Goal: Task Accomplishment & Management: Complete application form

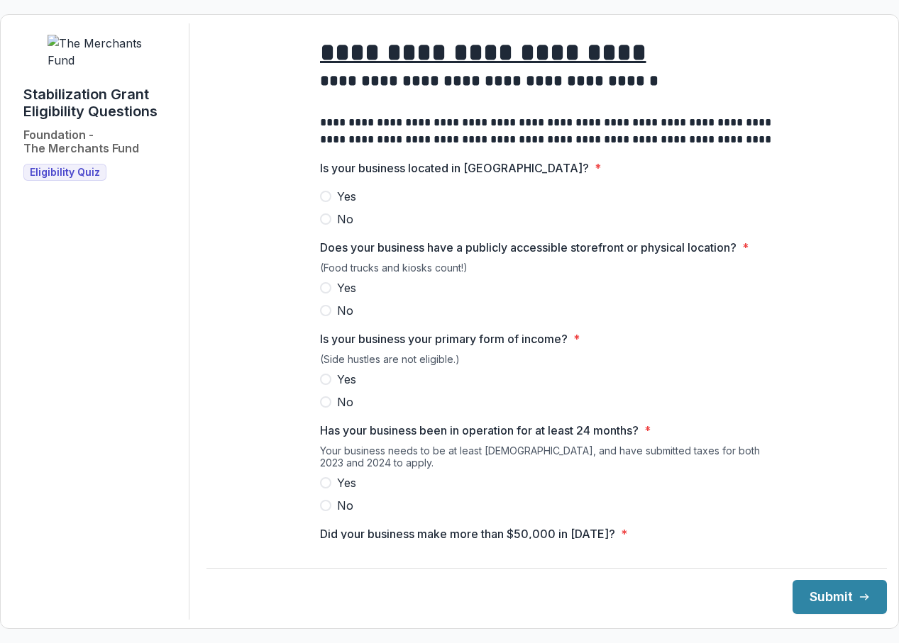
click at [326, 202] on span at bounding box center [325, 196] width 11 height 11
click at [323, 294] on span at bounding box center [325, 287] width 11 height 11
click at [325, 388] on label "Yes" at bounding box center [547, 379] width 454 height 17
click at [326, 489] on span at bounding box center [325, 482] width 11 height 11
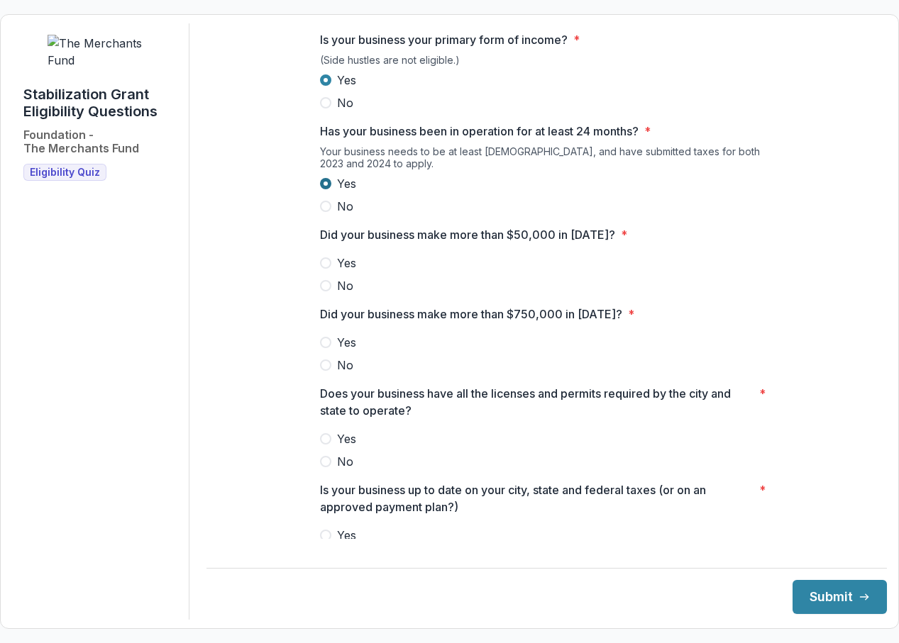
scroll to position [348, 0]
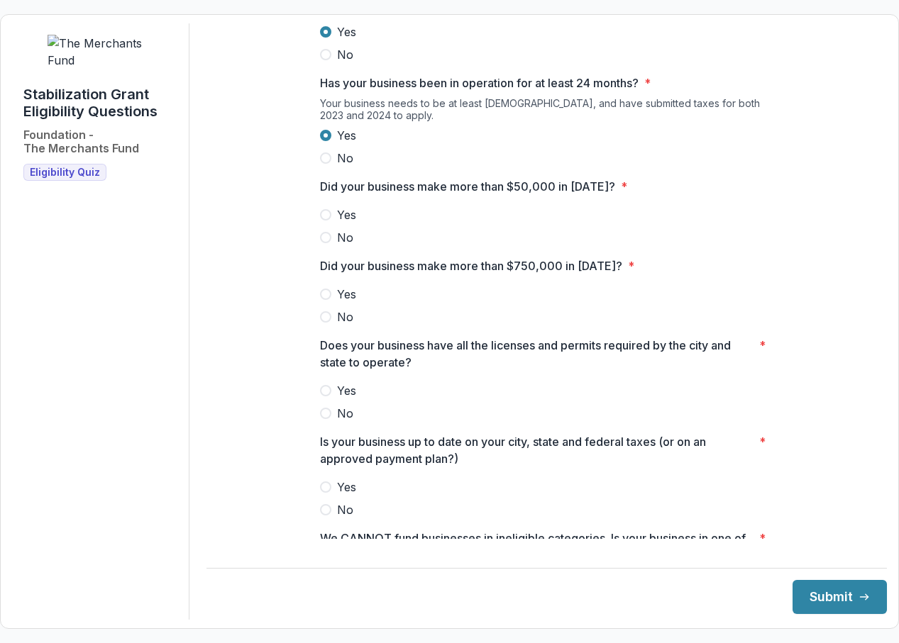
click at [328, 223] on label "Yes" at bounding box center [547, 214] width 454 height 17
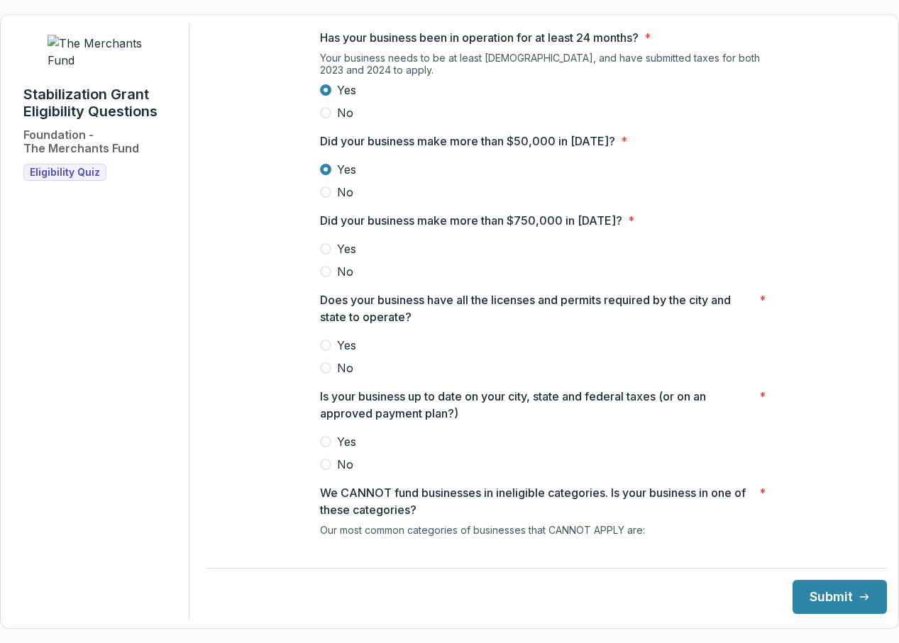
scroll to position [405, 0]
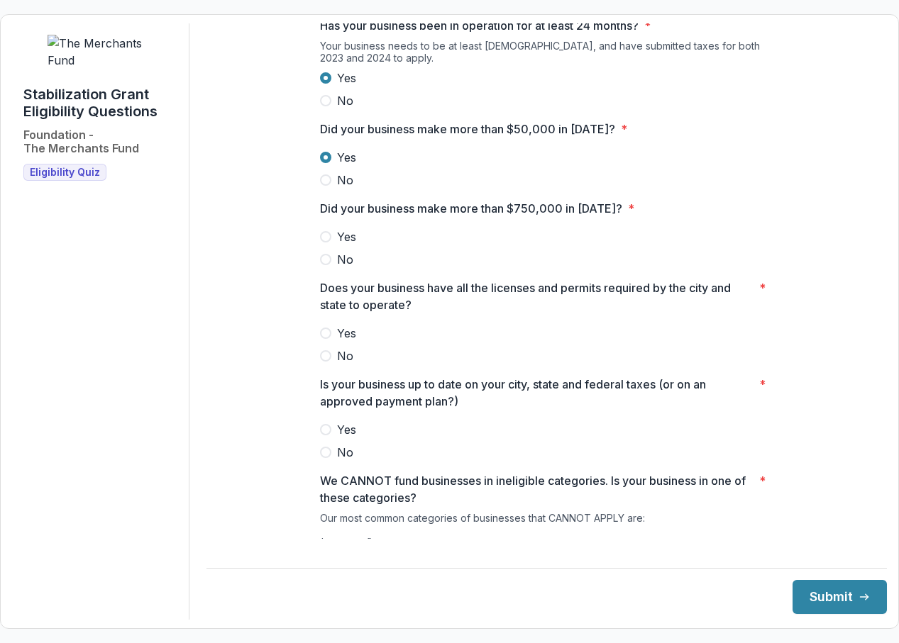
click at [320, 265] on span at bounding box center [325, 259] width 11 height 11
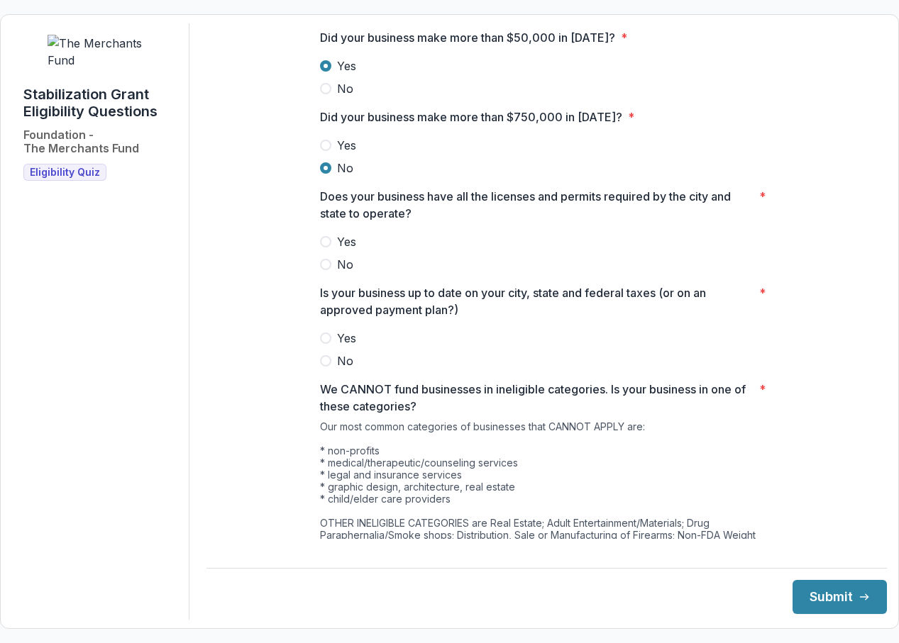
scroll to position [536, 0]
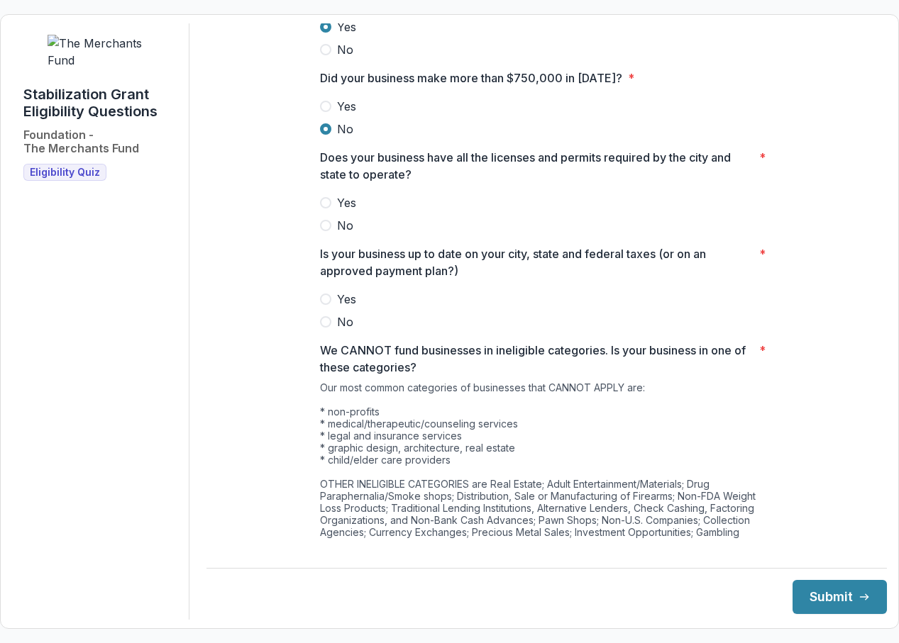
click at [328, 211] on label "Yes" at bounding box center [547, 202] width 454 height 17
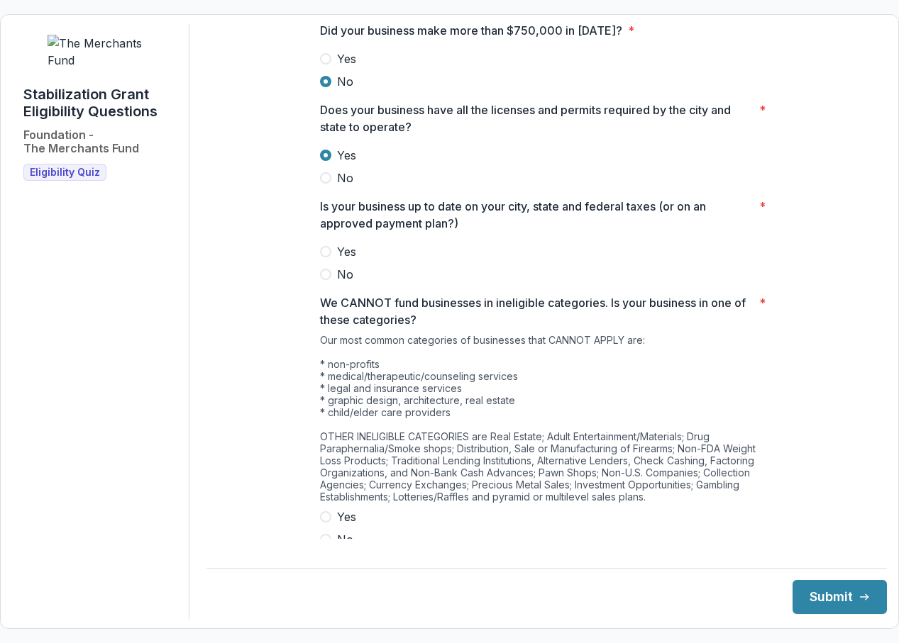
scroll to position [581, 0]
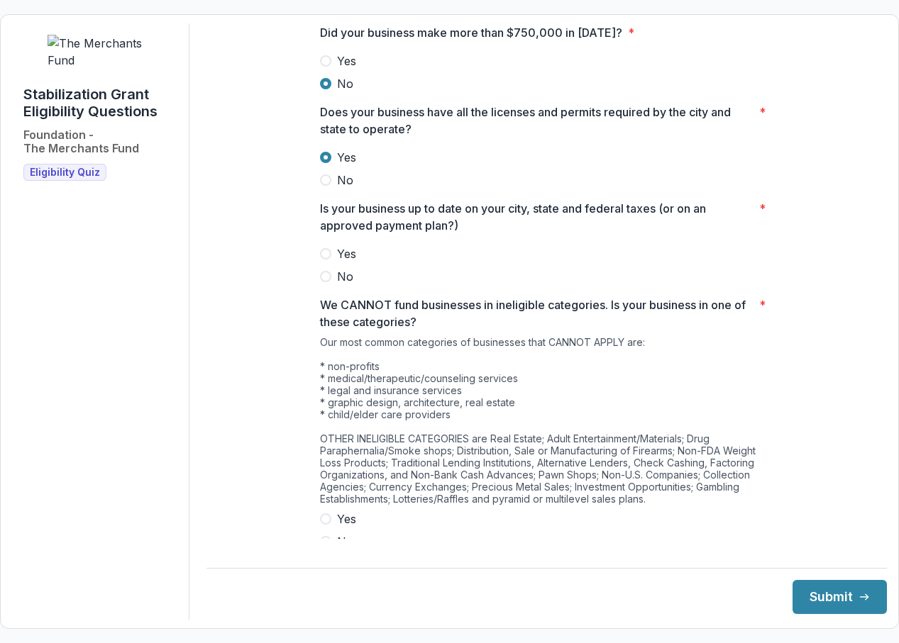
click at [325, 260] on span at bounding box center [325, 253] width 11 height 11
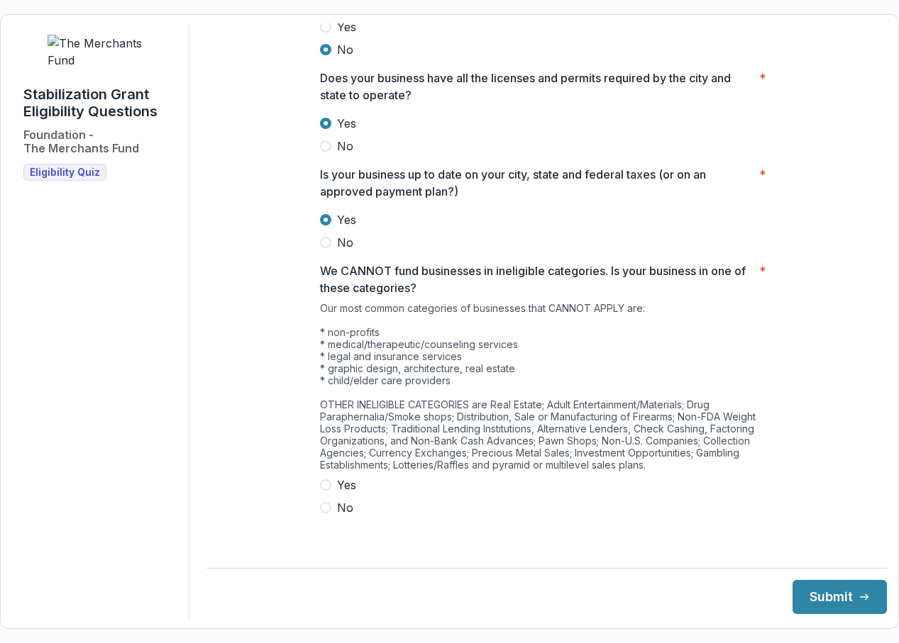
click at [326, 491] on span at bounding box center [325, 485] width 11 height 11
click at [324, 491] on span at bounding box center [325, 485] width 11 height 11
click at [321, 514] on span at bounding box center [325, 507] width 11 height 11
click at [819, 588] on button "Submit" at bounding box center [839, 597] width 94 height 34
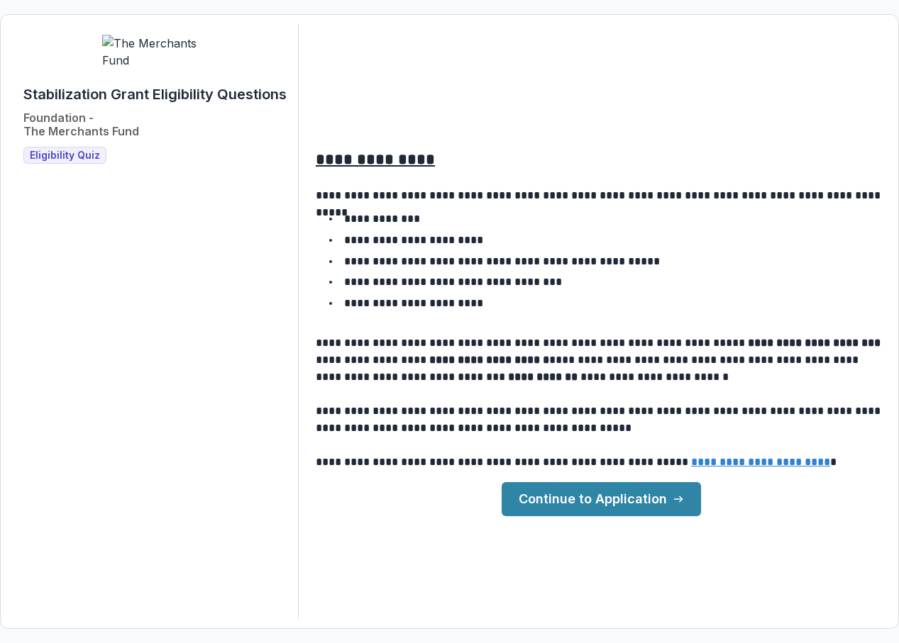
click at [597, 494] on link "Continue to Application" at bounding box center [601, 499] width 199 height 34
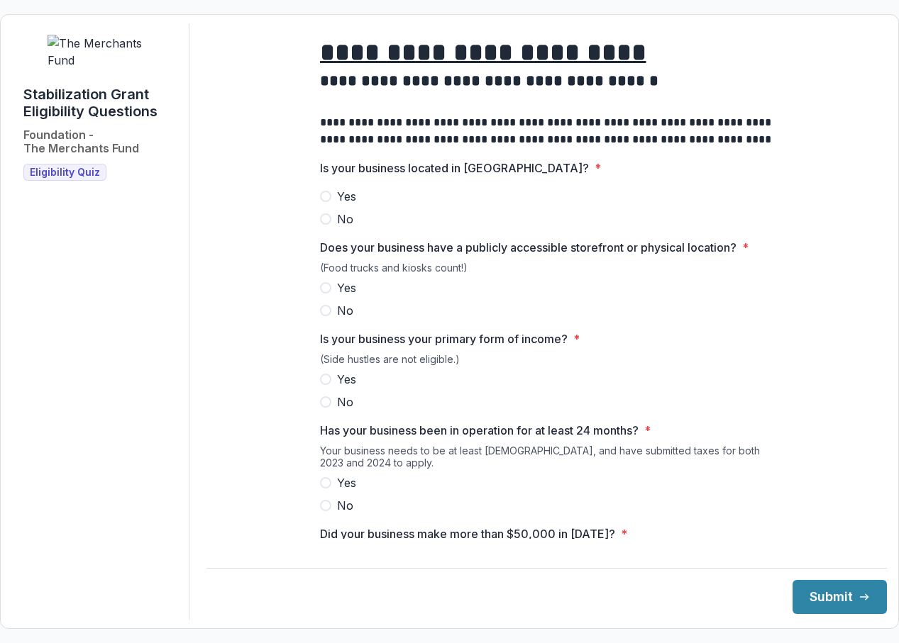
click at [329, 205] on label "Yes" at bounding box center [547, 196] width 454 height 17
click at [325, 294] on span at bounding box center [325, 287] width 11 height 11
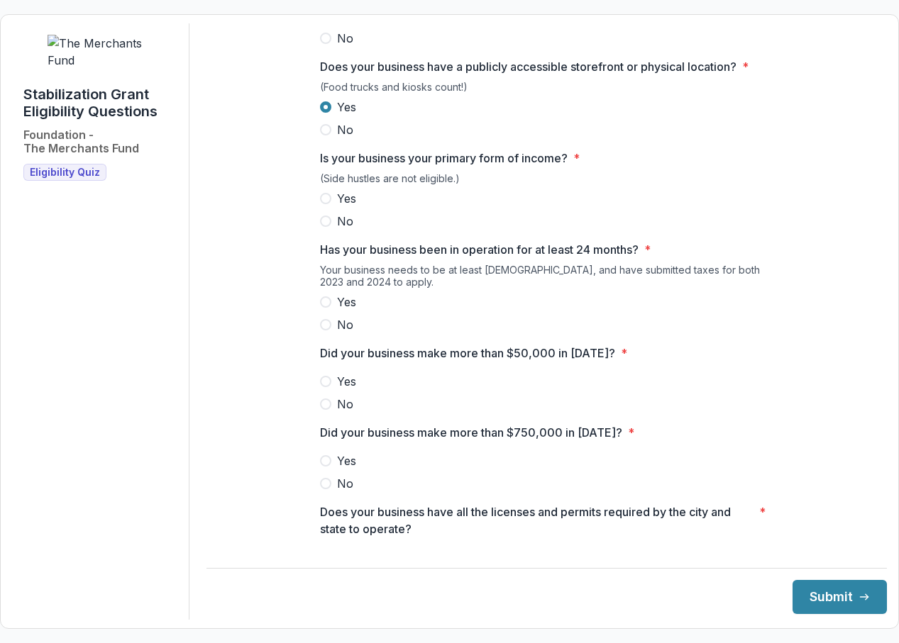
scroll to position [201, 0]
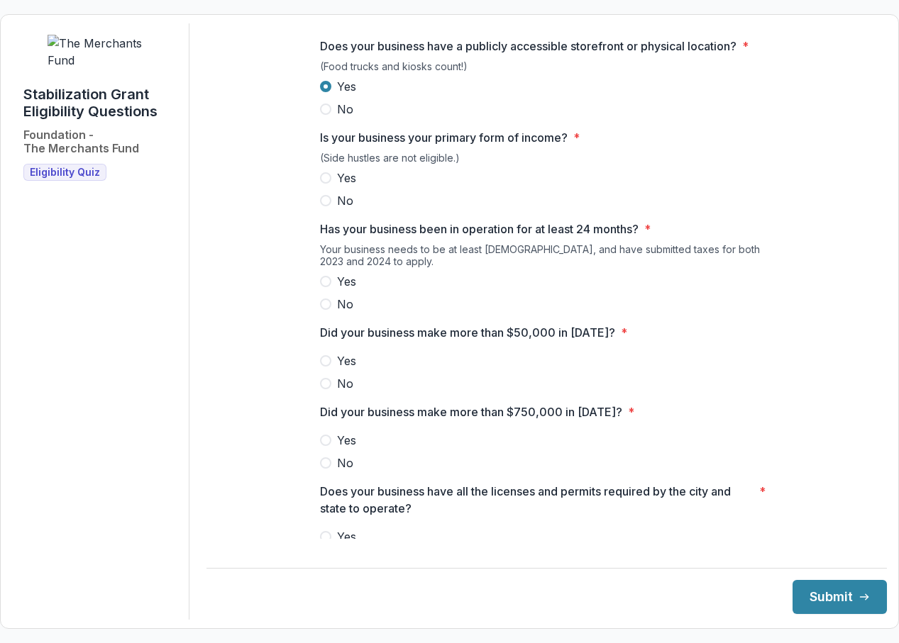
click at [324, 182] on label "Yes" at bounding box center [547, 178] width 454 height 17
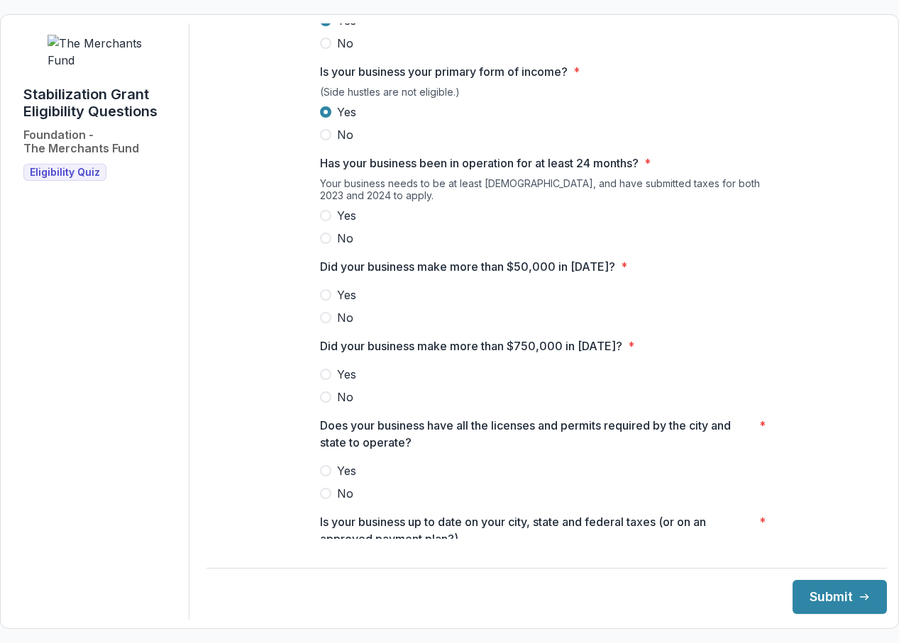
click at [325, 221] on span at bounding box center [325, 215] width 11 height 11
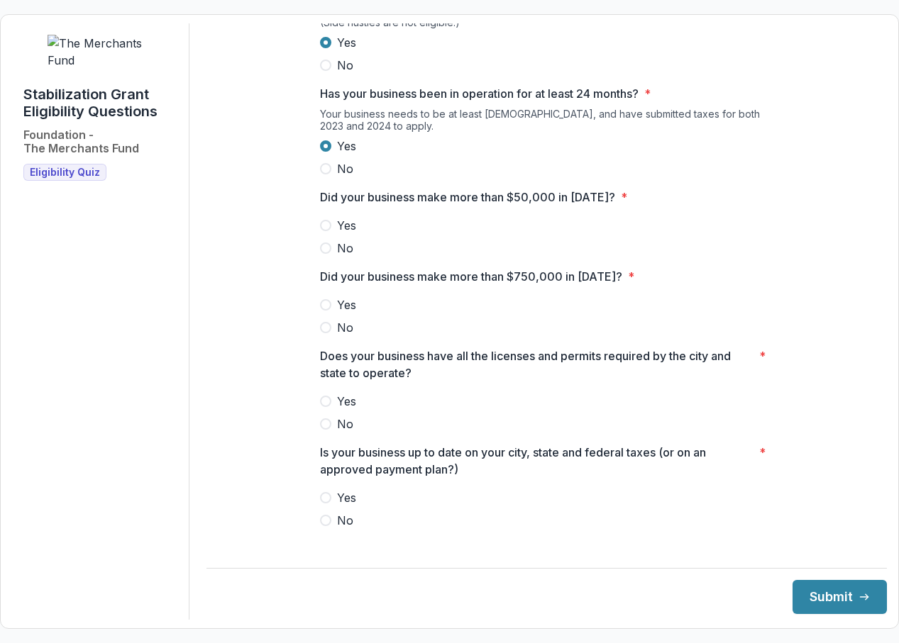
scroll to position [339, 0]
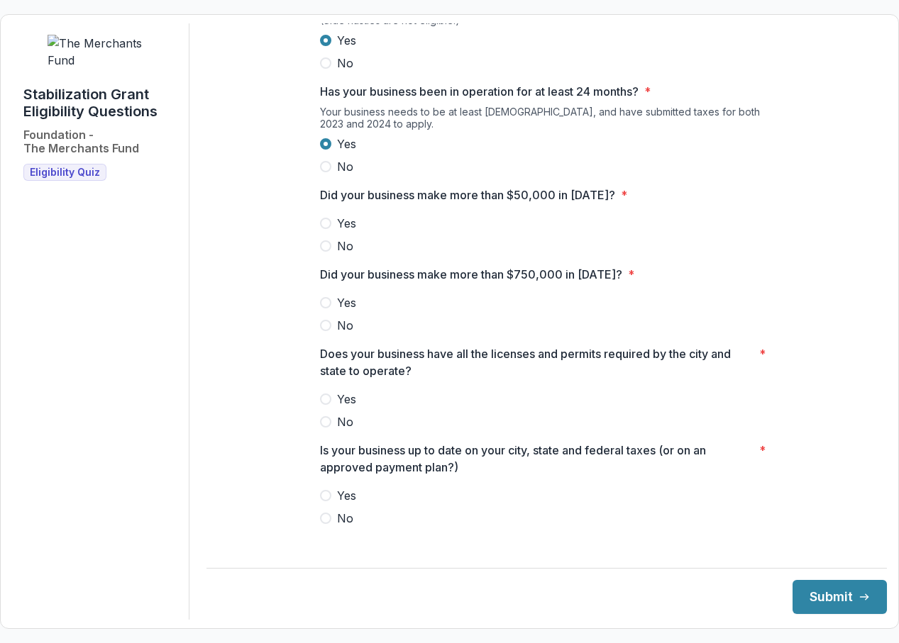
click at [324, 229] on span at bounding box center [325, 223] width 11 height 11
click at [325, 331] on span at bounding box center [325, 325] width 11 height 11
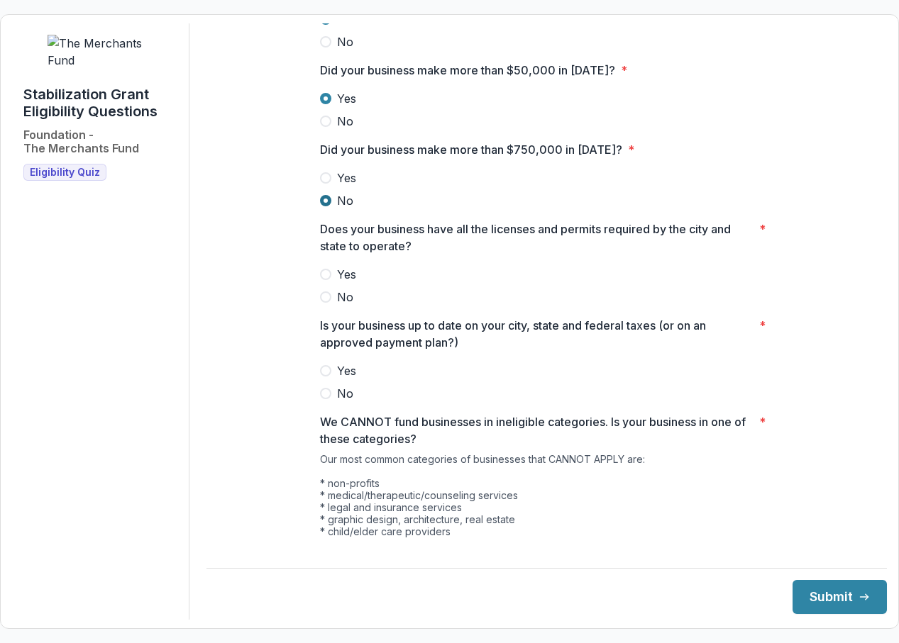
scroll to position [465, 0]
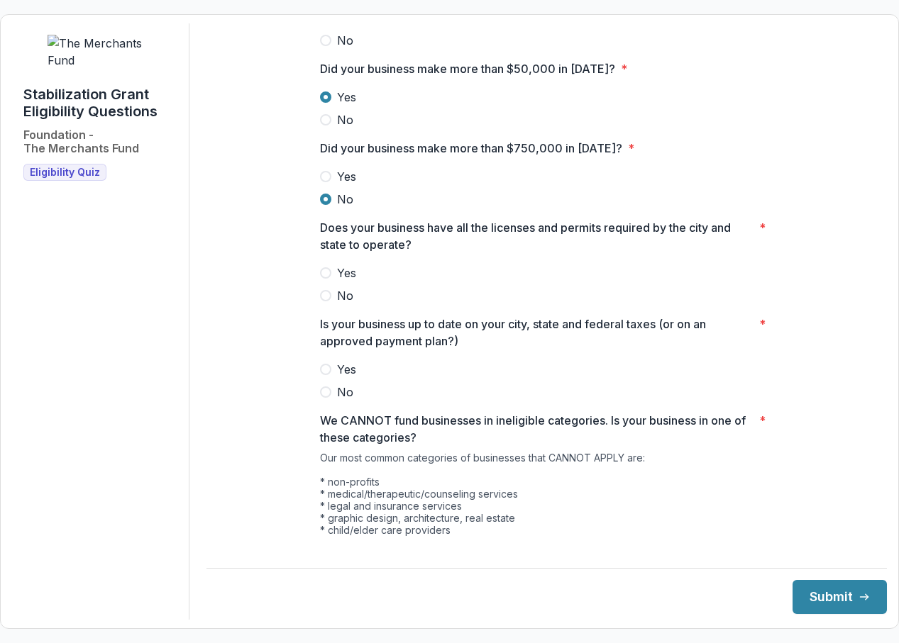
click at [323, 279] on span at bounding box center [325, 272] width 11 height 11
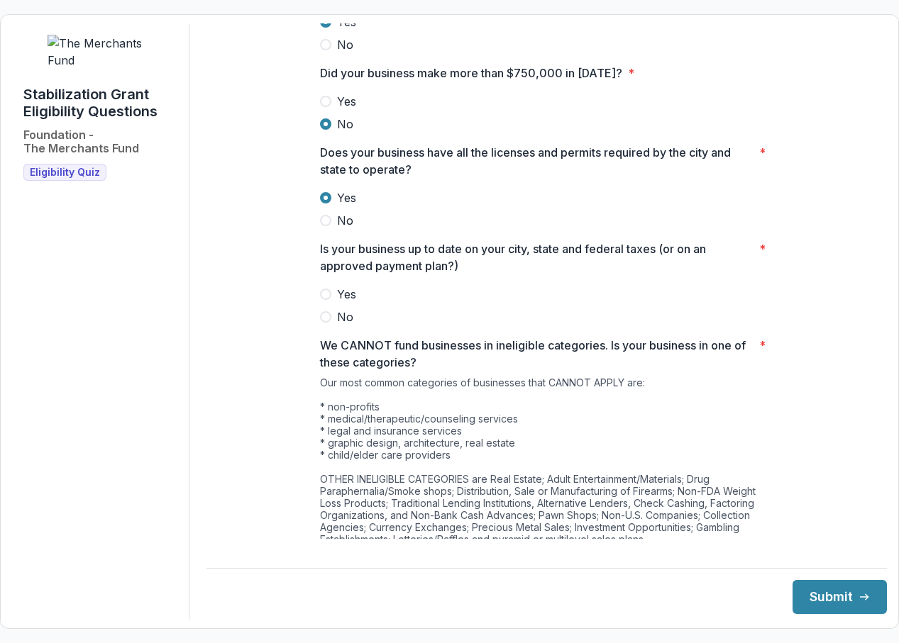
click at [326, 300] on span at bounding box center [325, 294] width 11 height 11
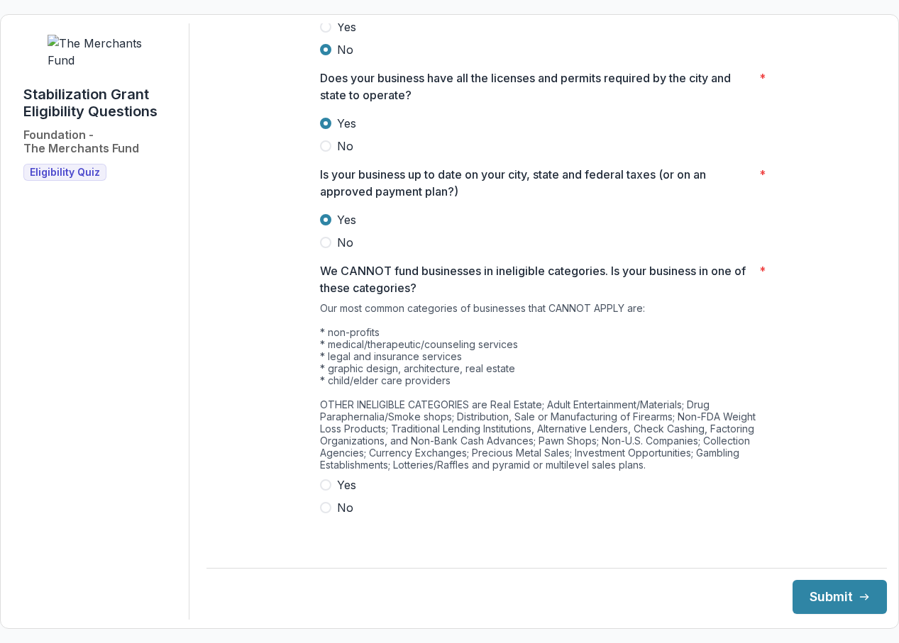
click at [328, 514] on span at bounding box center [325, 507] width 11 height 11
click at [815, 600] on button "Submit" at bounding box center [839, 597] width 94 height 34
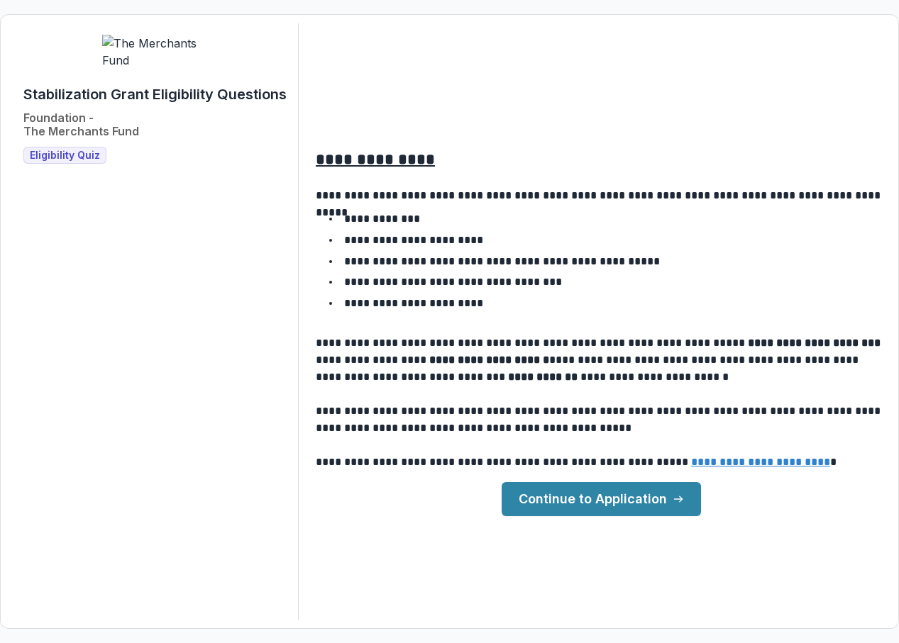
click at [646, 497] on link "Continue to Application" at bounding box center [601, 499] width 199 height 34
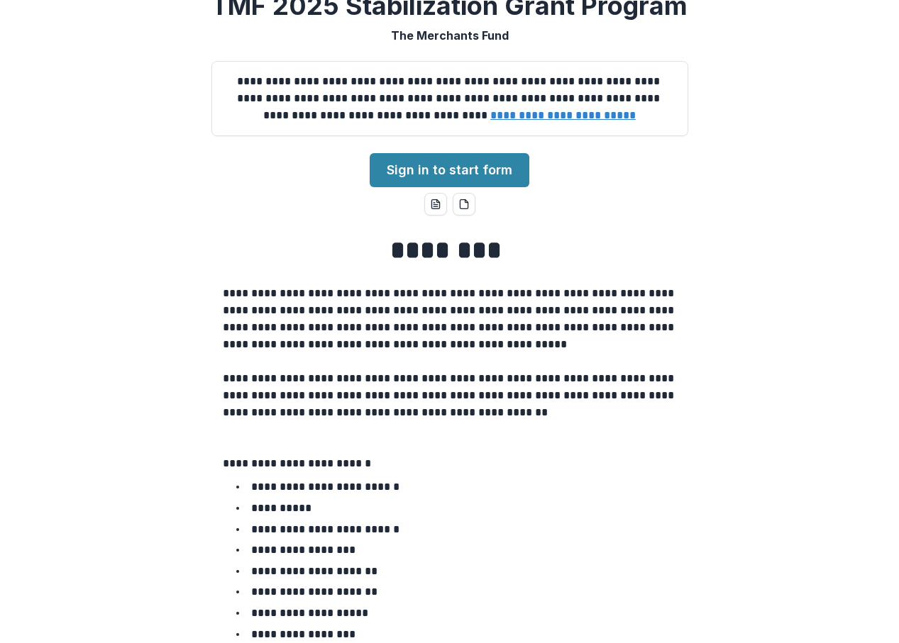
scroll to position [100, 0]
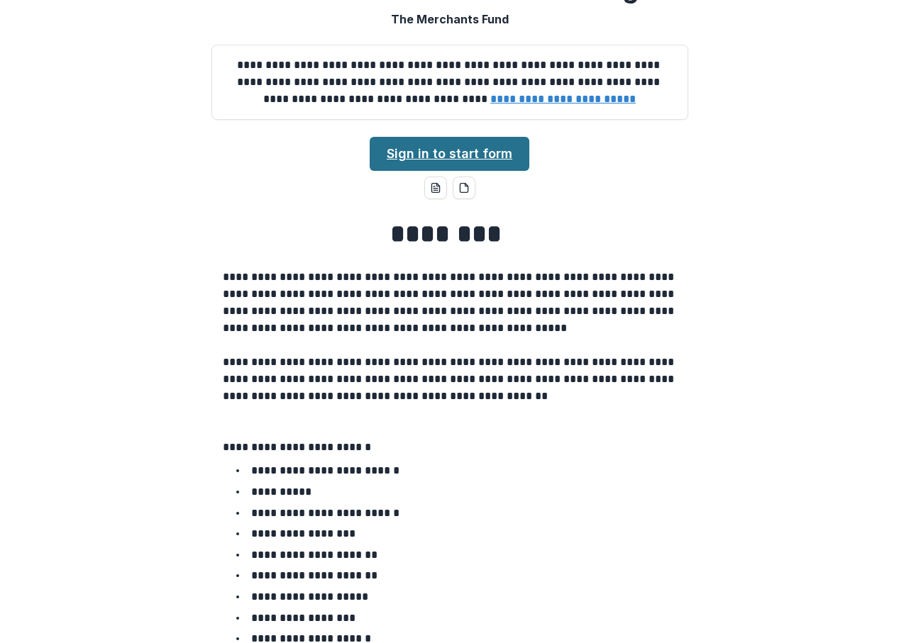
click at [490, 171] on link "Sign in to start form" at bounding box center [450, 154] width 160 height 34
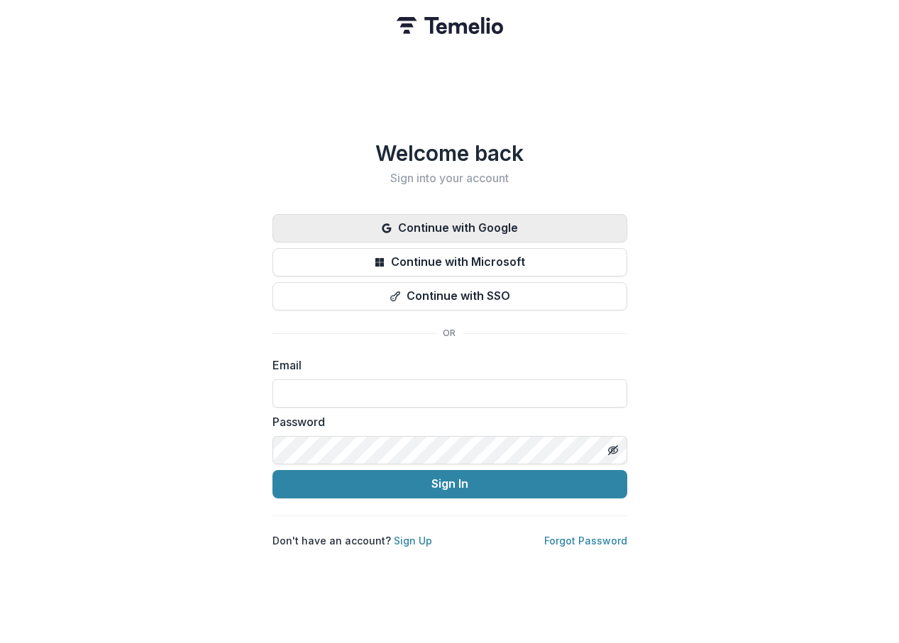
click at [443, 221] on button "Continue with Google" at bounding box center [449, 228] width 355 height 28
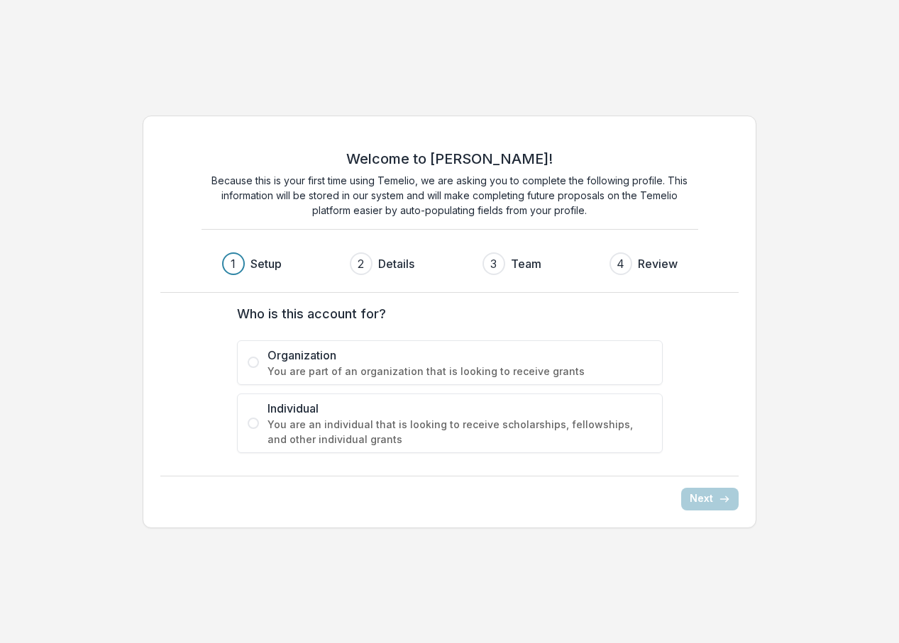
click at [287, 415] on span "Individual" at bounding box center [459, 408] width 385 height 17
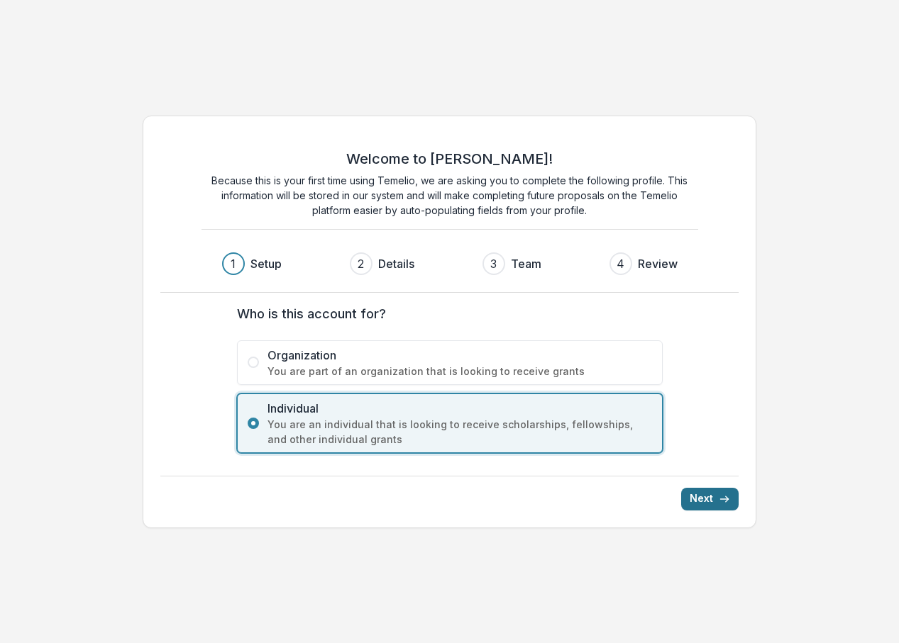
click at [713, 499] on button "Next" at bounding box center [709, 499] width 57 height 23
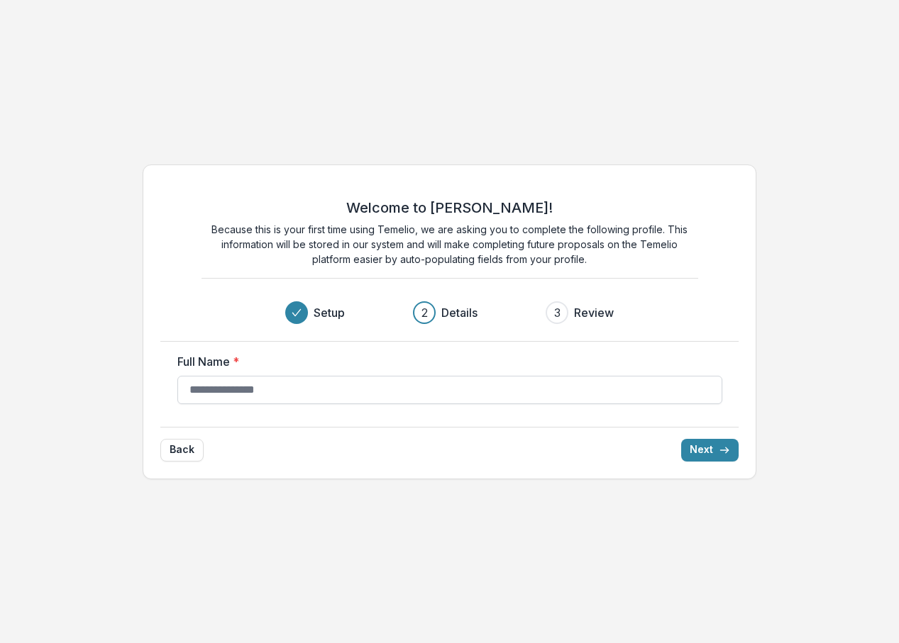
click at [529, 394] on input "Full Name *" at bounding box center [449, 390] width 545 height 28
type input "**********"
click at [704, 454] on button "Next" at bounding box center [709, 450] width 57 height 23
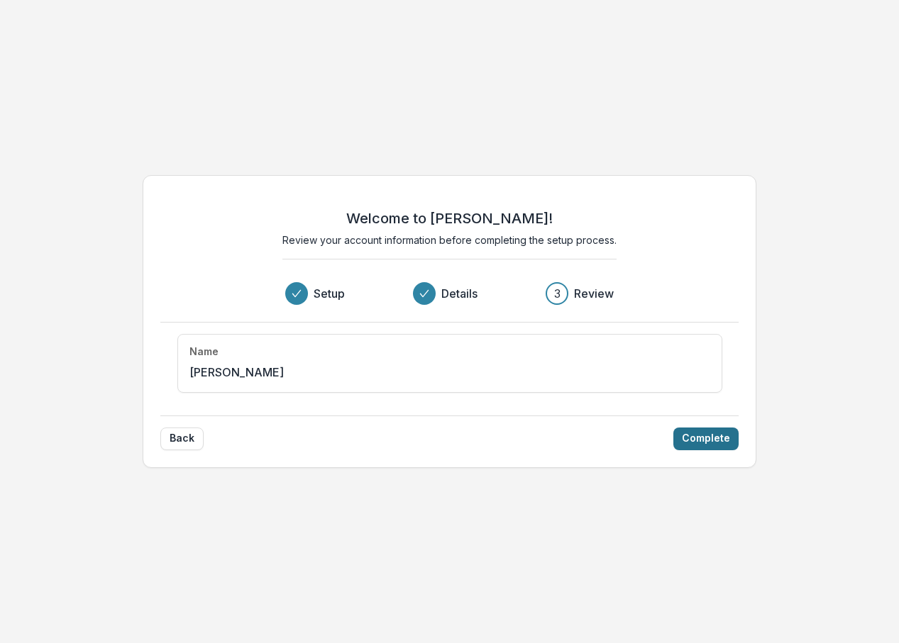
click at [703, 441] on button "Complete" at bounding box center [705, 439] width 65 height 23
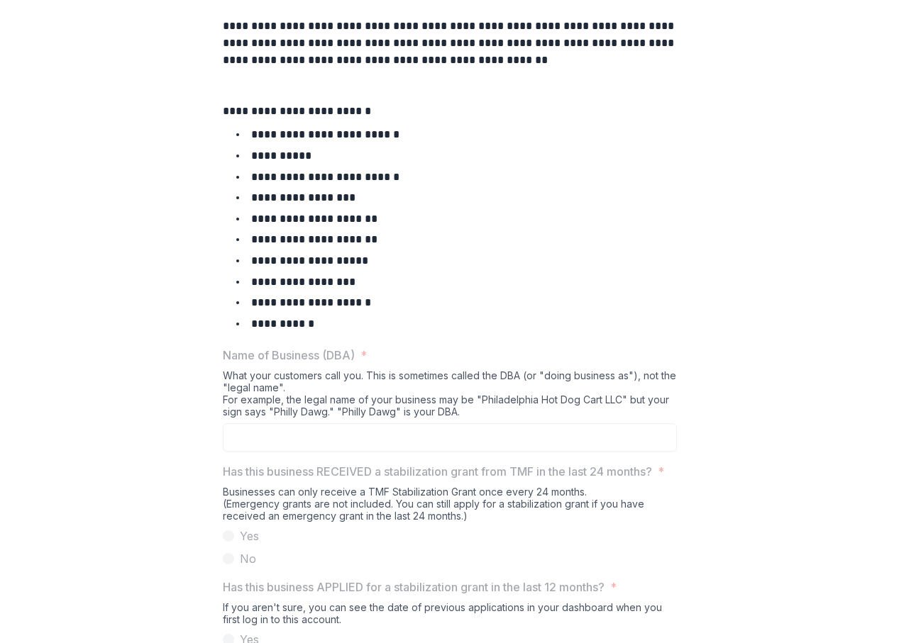
scroll to position [603, 0]
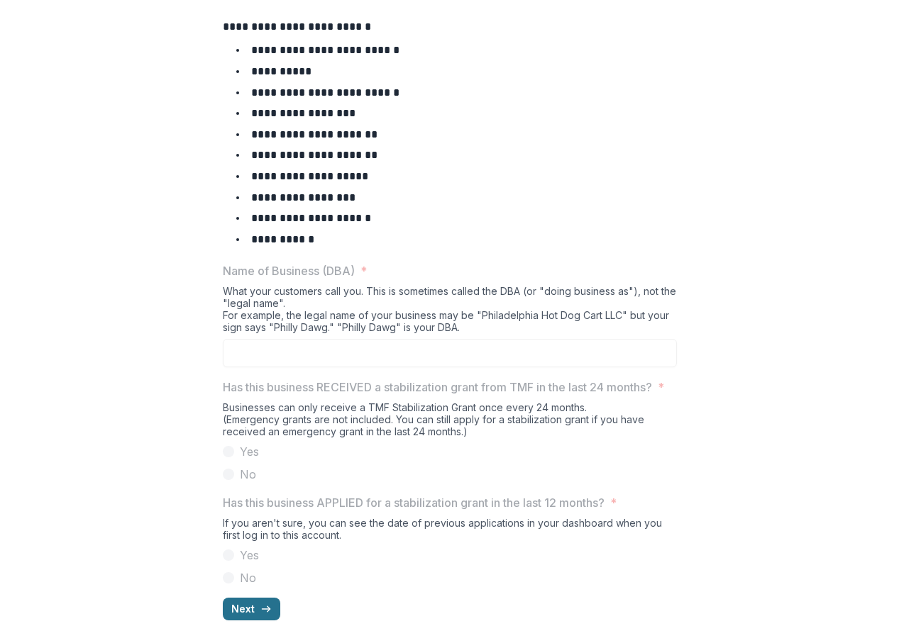
click at [246, 610] on button "Next" at bounding box center [251, 609] width 57 height 23
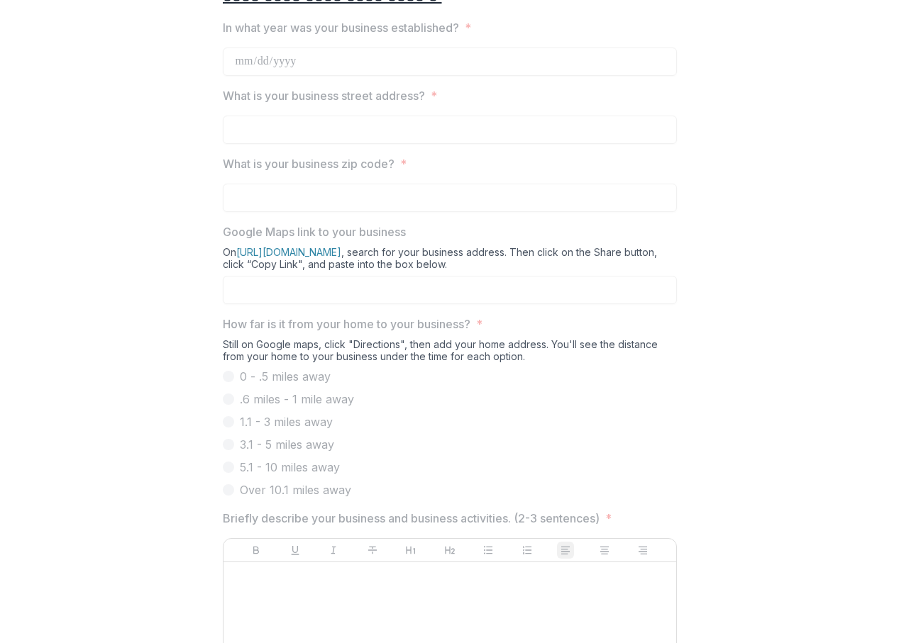
scroll to position [724, 0]
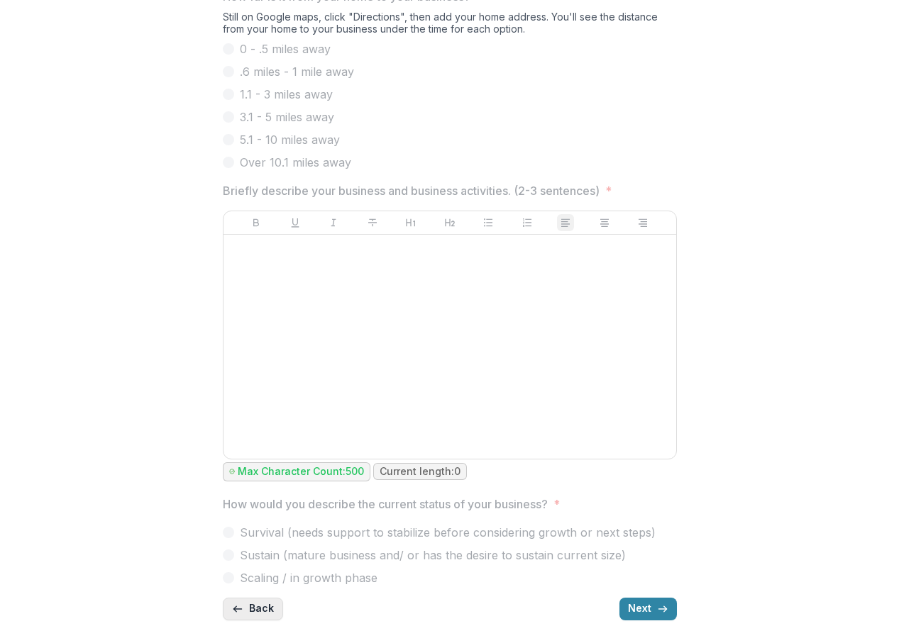
click at [258, 607] on button "Back" at bounding box center [253, 609] width 60 height 23
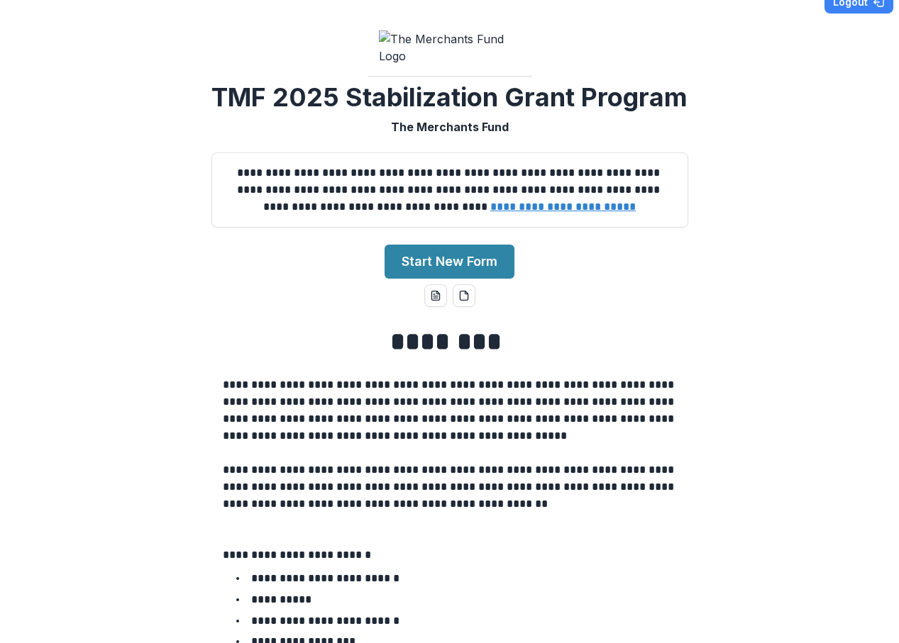
scroll to position [0, 0]
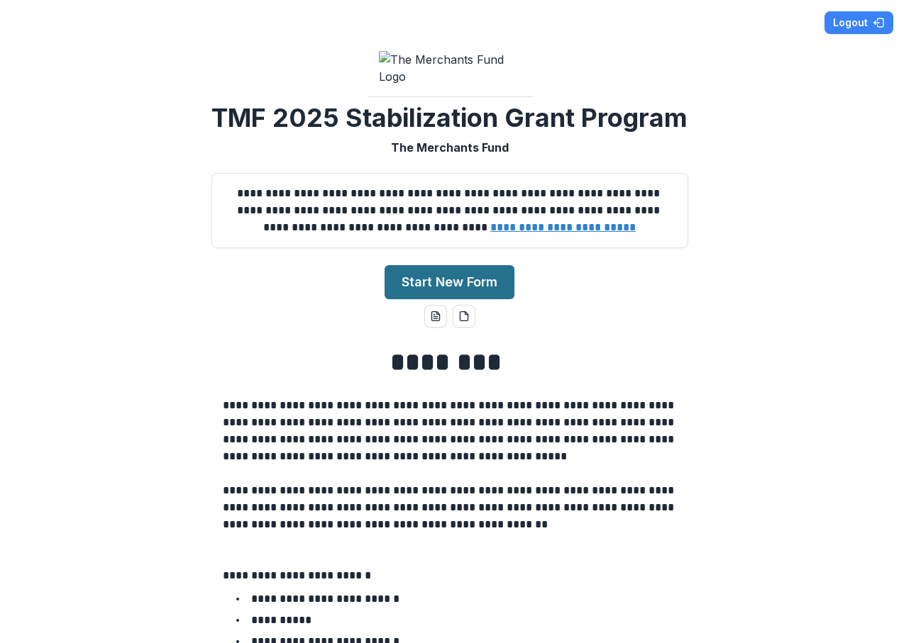
click at [408, 299] on button "Start New Form" at bounding box center [450, 282] width 130 height 34
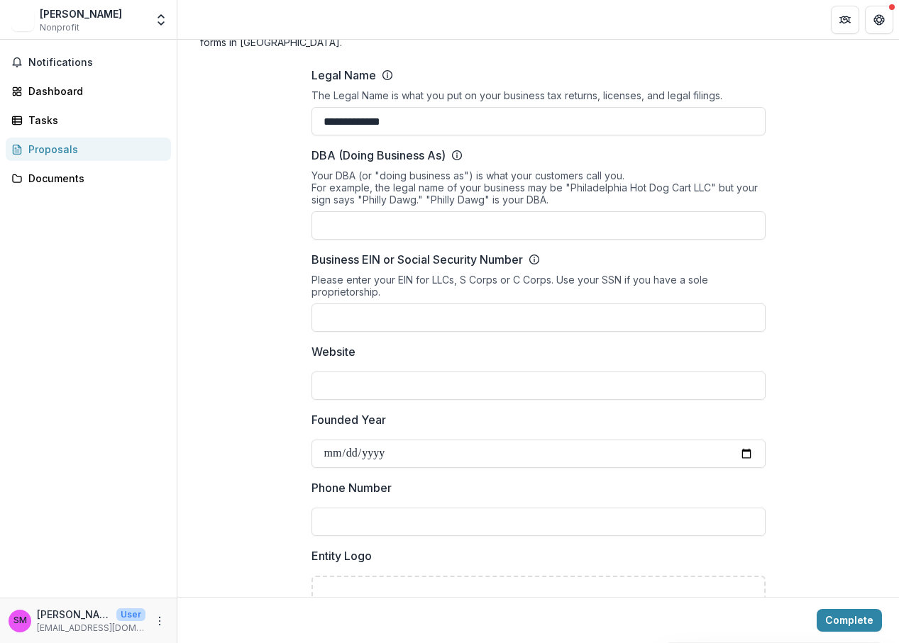
scroll to position [115, 0]
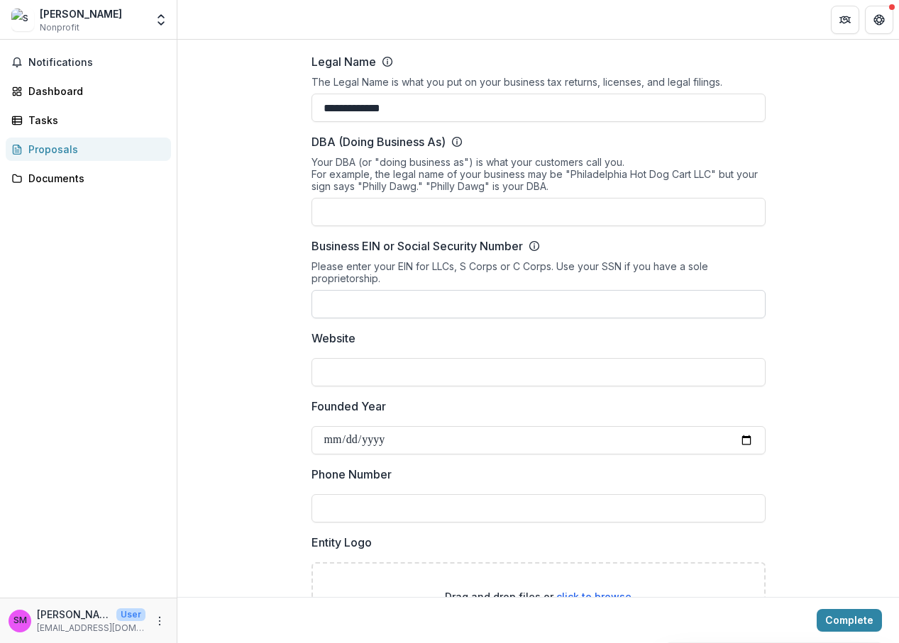
click at [410, 314] on input "Business EIN or Social Security Number" at bounding box center [538, 304] width 454 height 28
paste input "**********"
type input "**********"
click at [377, 364] on input "Website" at bounding box center [538, 372] width 454 height 28
paste input "**********"
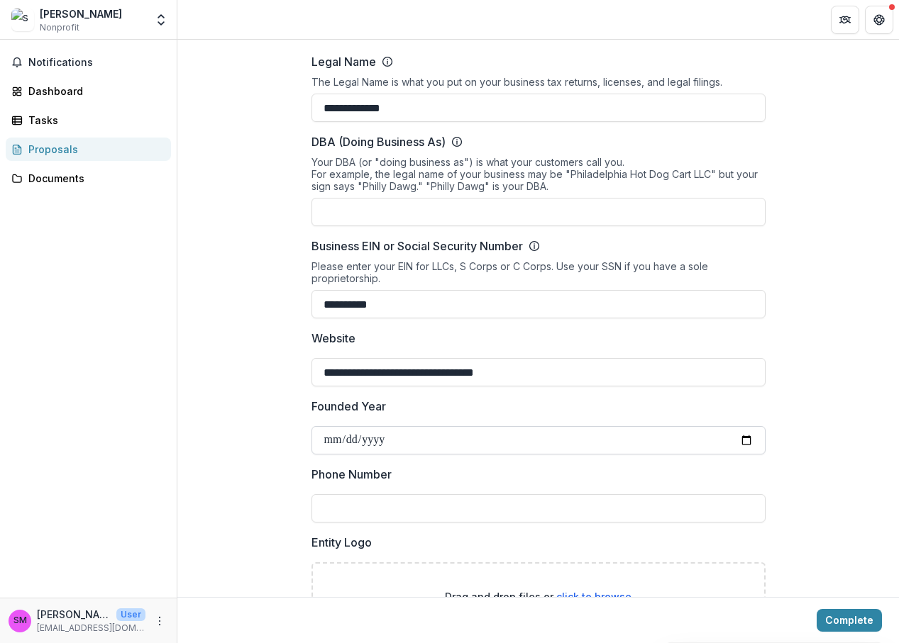
type input "**********"
click at [355, 441] on input "Founded Year" at bounding box center [538, 440] width 454 height 28
click at [334, 441] on input "Founded Year" at bounding box center [538, 440] width 454 height 28
click at [375, 436] on input "Founded Year" at bounding box center [538, 440] width 454 height 28
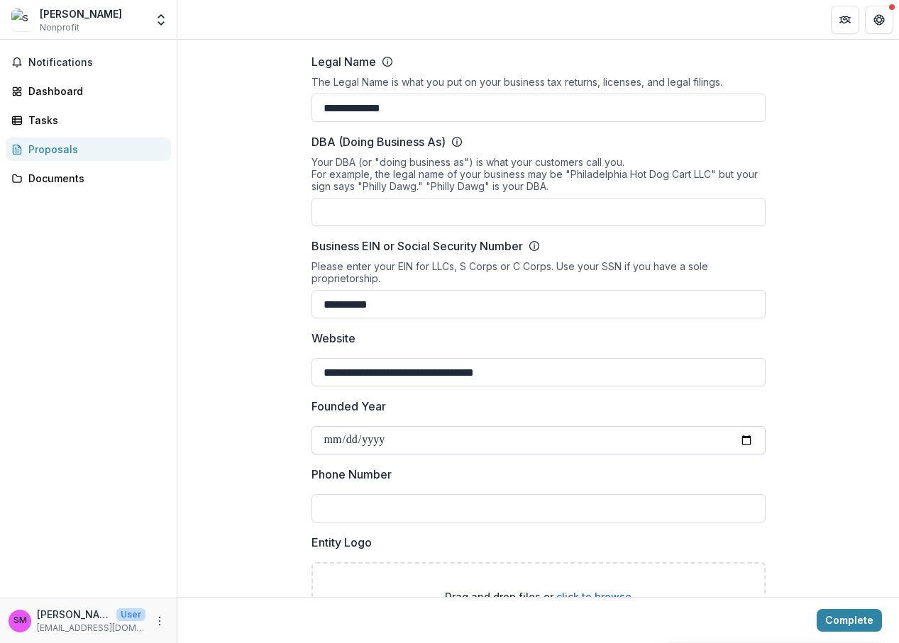
click at [375, 436] on input "Founded Year" at bounding box center [538, 440] width 454 height 28
click at [333, 436] on input "Founded Year" at bounding box center [538, 440] width 454 height 28
click at [321, 439] on input "Founded Year" at bounding box center [538, 440] width 454 height 28
type input "**********"
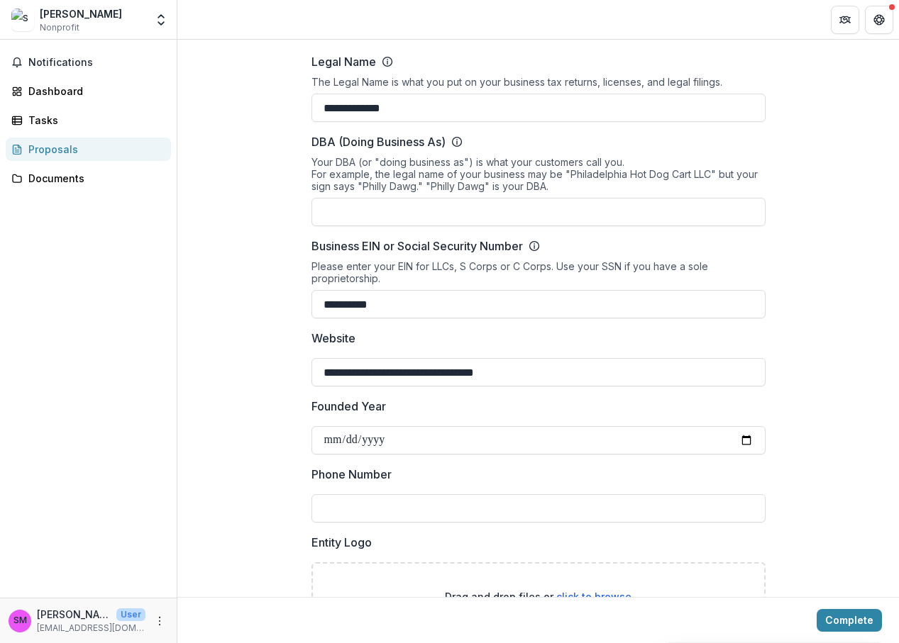
click at [361, 502] on input "Phone Number" at bounding box center [538, 508] width 454 height 28
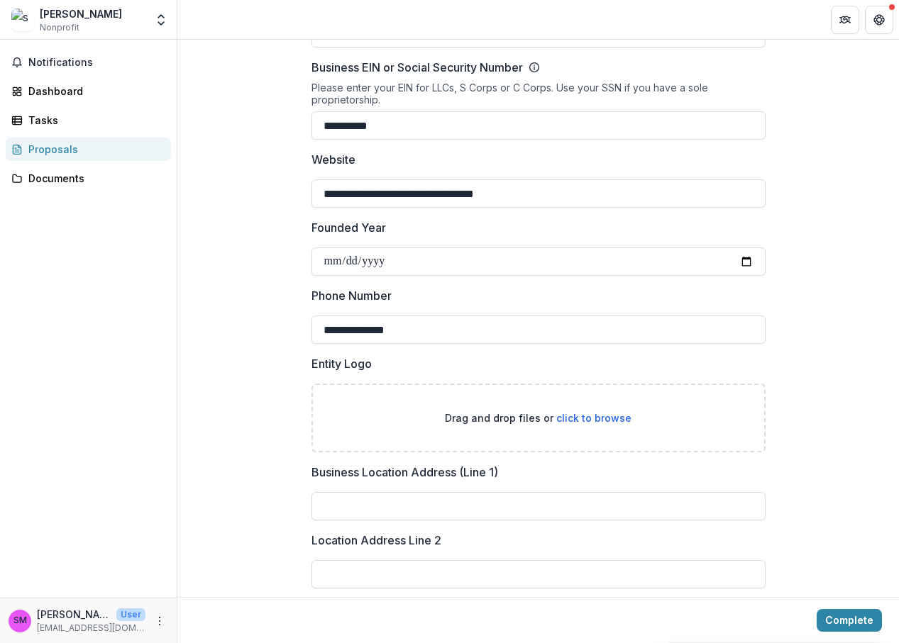
scroll to position [394, 0]
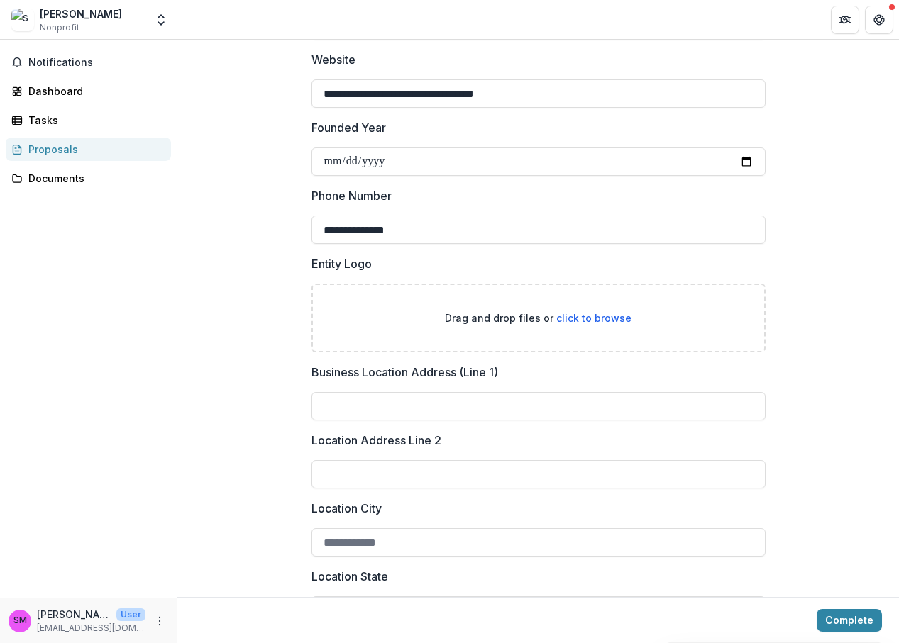
type input "**********"
click at [591, 320] on span "click to browse" at bounding box center [593, 318] width 75 height 12
type input "**********"
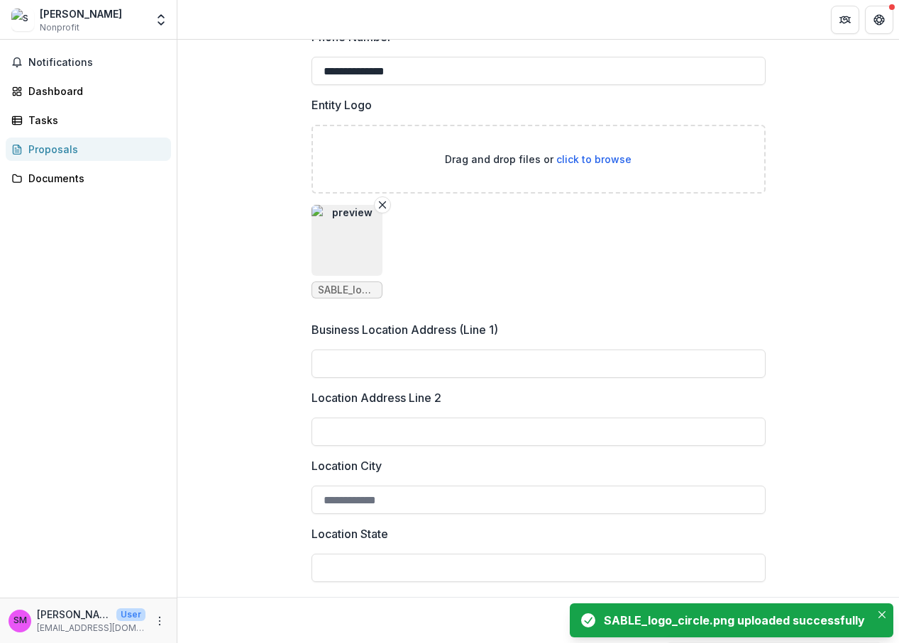
scroll to position [631, 0]
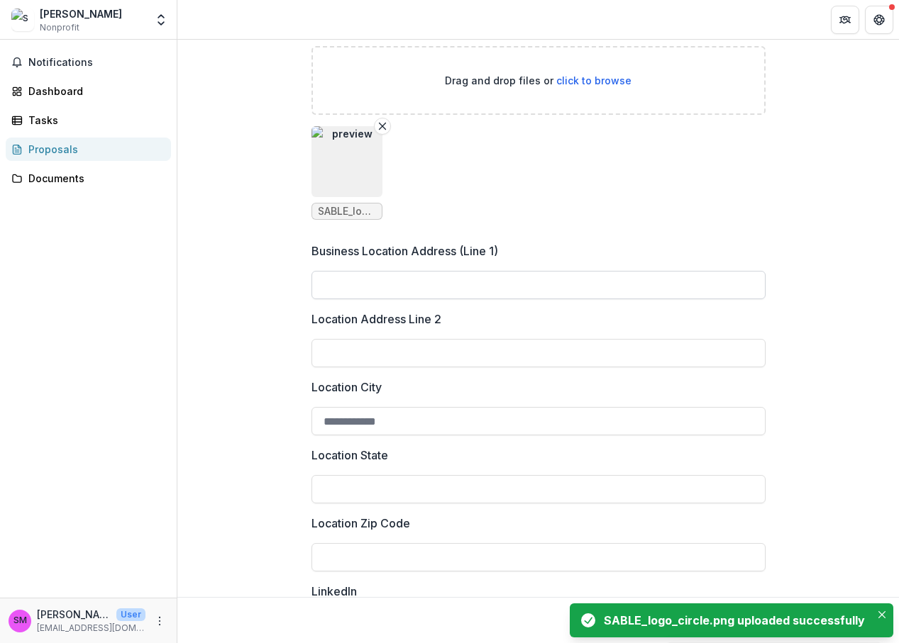
click at [529, 279] on input "Business Location Address (Line 1)" at bounding box center [538, 285] width 454 height 28
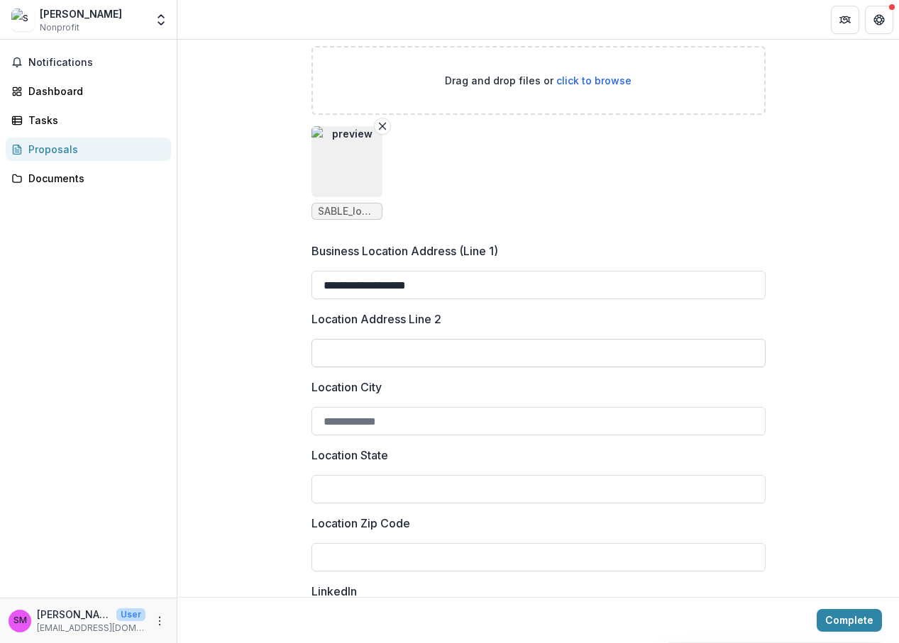
type input "**********"
click at [470, 348] on input "Location Address Line 2" at bounding box center [538, 353] width 454 height 28
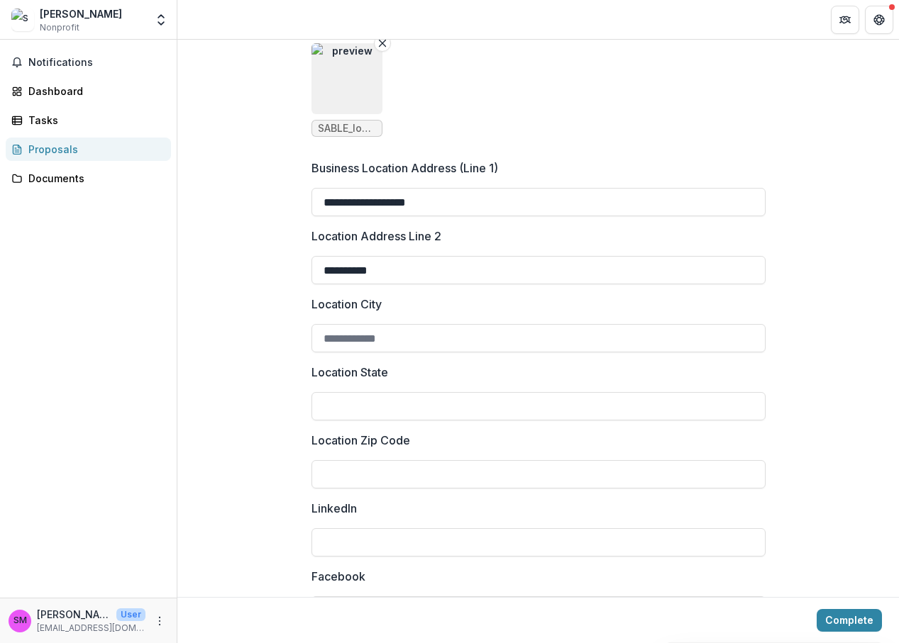
scroll to position [715, 0]
type input "**********"
click at [433, 402] on input "Location State" at bounding box center [538, 406] width 454 height 28
type input "*"
type input "**"
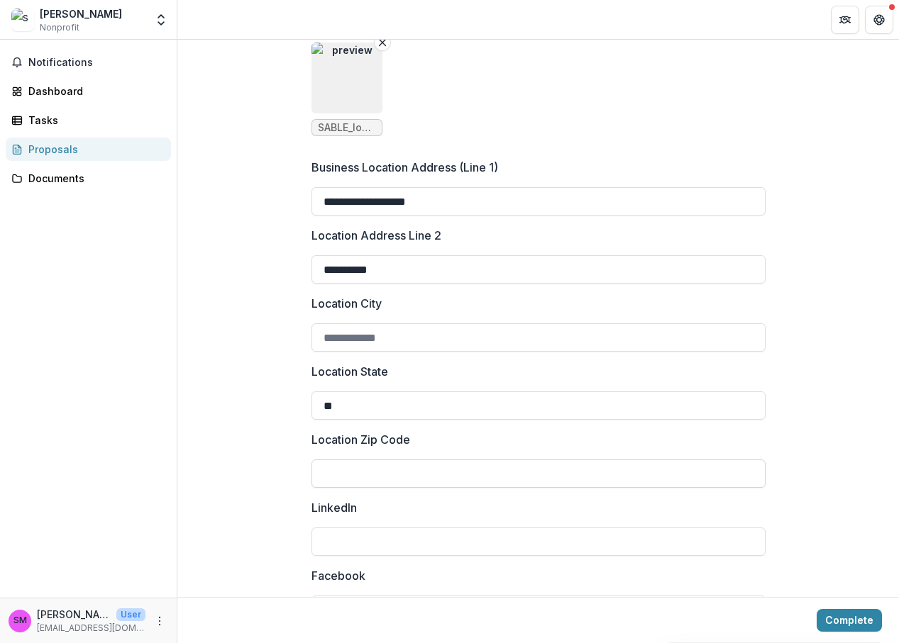
click at [345, 477] on input "Location Zip Code" at bounding box center [538, 474] width 454 height 28
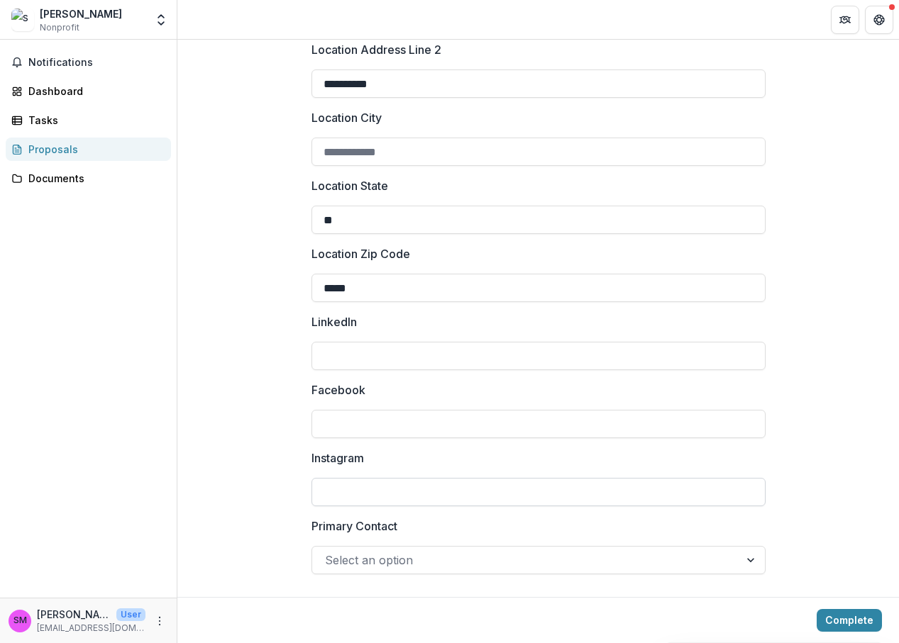
type input "*****"
click at [335, 492] on input "Instagram" at bounding box center [538, 492] width 454 height 28
paste input "**********"
type input "**********"
click at [351, 414] on input "Facebook" at bounding box center [538, 424] width 454 height 28
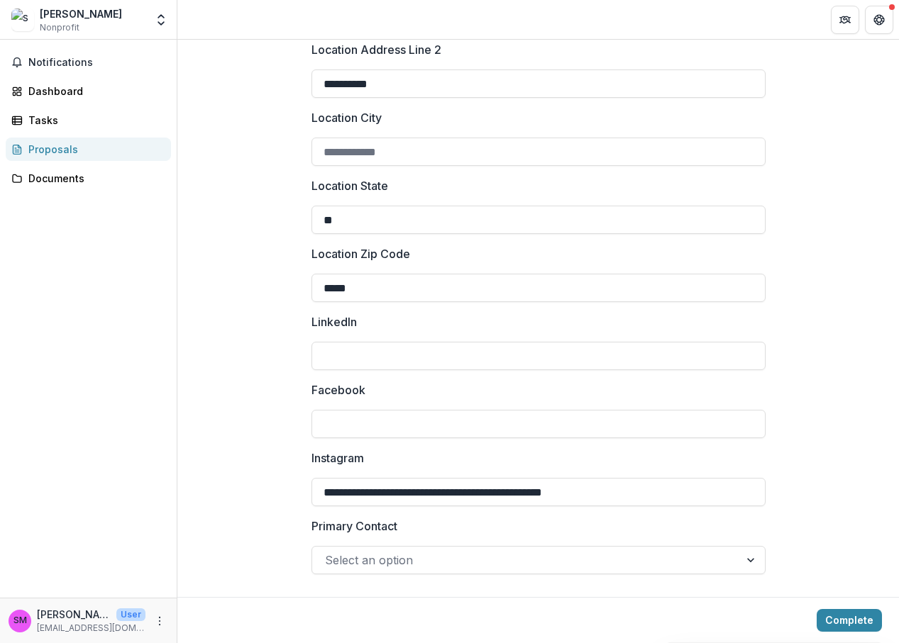
paste input "**********"
type input "**********"
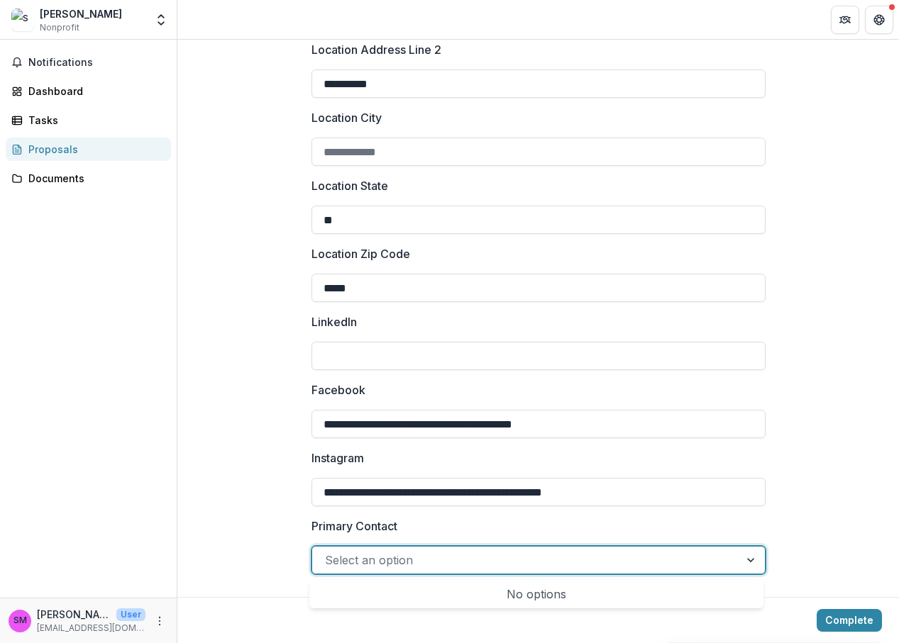
click at [414, 559] on div at bounding box center [526, 561] width 402 height 20
click at [475, 597] on div "No options" at bounding box center [536, 594] width 448 height 28
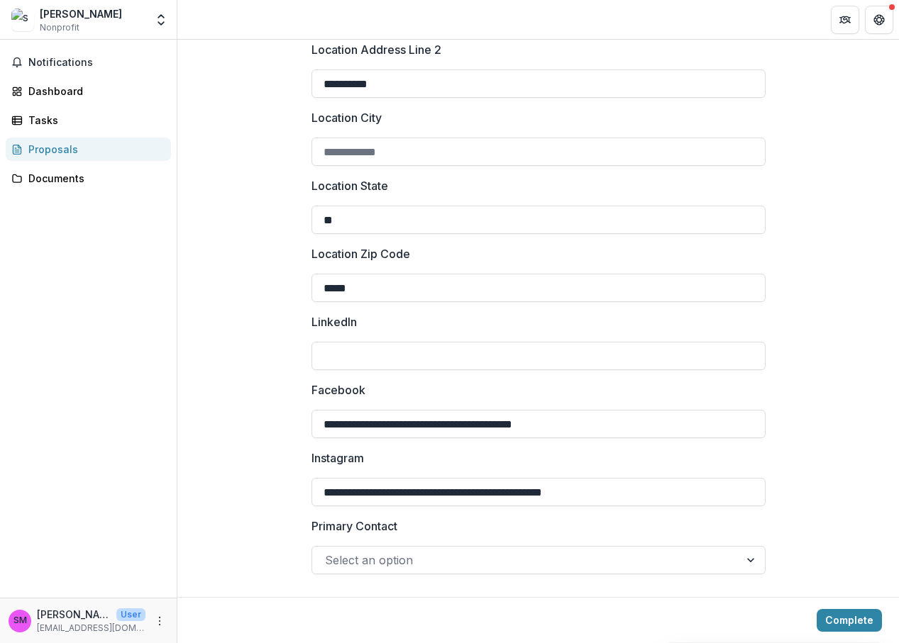
click at [584, 533] on label "Primary Contact" at bounding box center [534, 526] width 446 height 17
click at [328, 552] on input "Primary Contact" at bounding box center [327, 560] width 4 height 17
click at [843, 622] on button "Complete" at bounding box center [849, 620] width 65 height 23
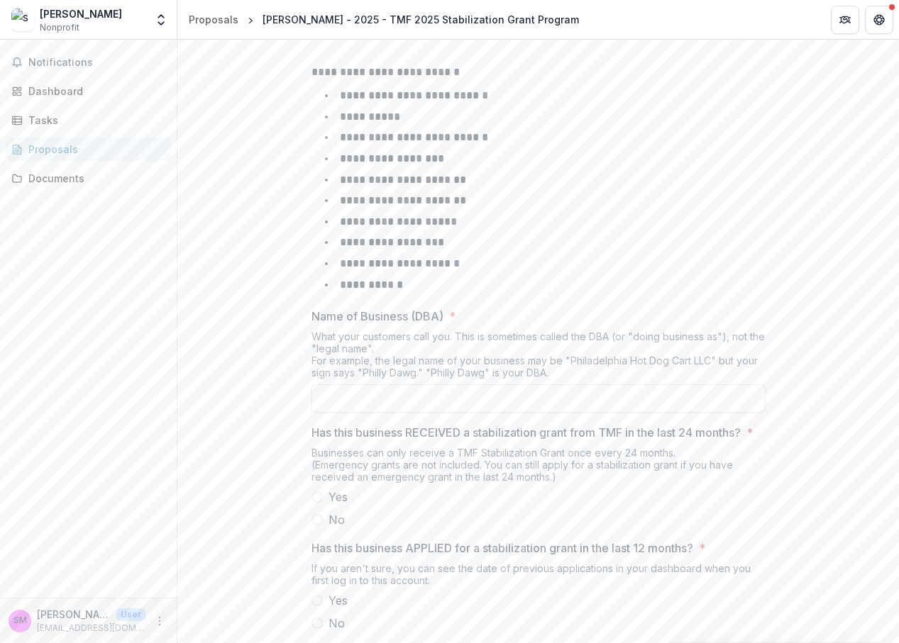
scroll to position [577, 0]
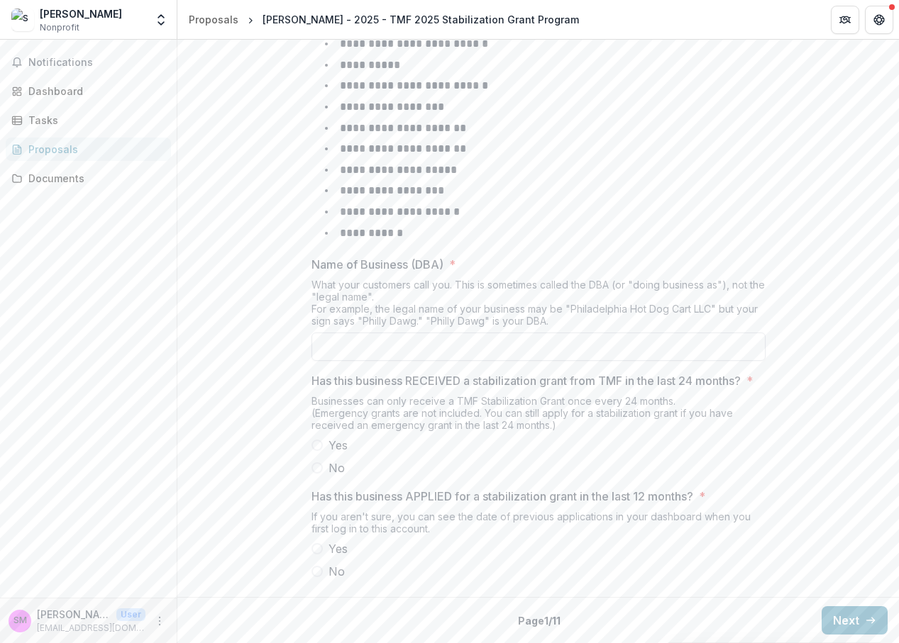
click at [519, 340] on input "Name of Business (DBA) *" at bounding box center [538, 347] width 454 height 28
type input "**********"
click at [317, 471] on span at bounding box center [316, 468] width 11 height 11
click at [317, 568] on span at bounding box center [316, 571] width 11 height 11
click at [853, 618] on button "Next" at bounding box center [855, 621] width 66 height 28
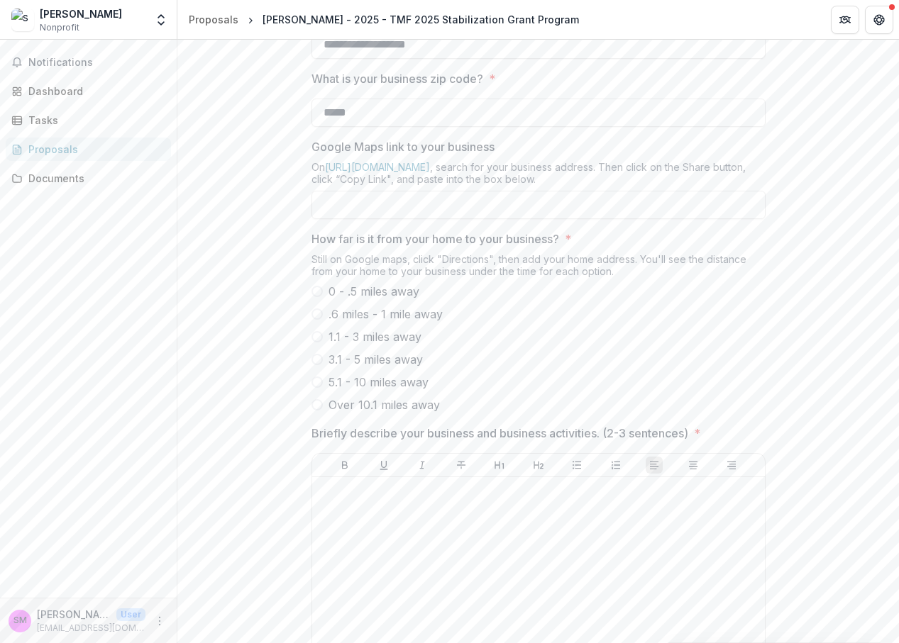
scroll to position [402, 0]
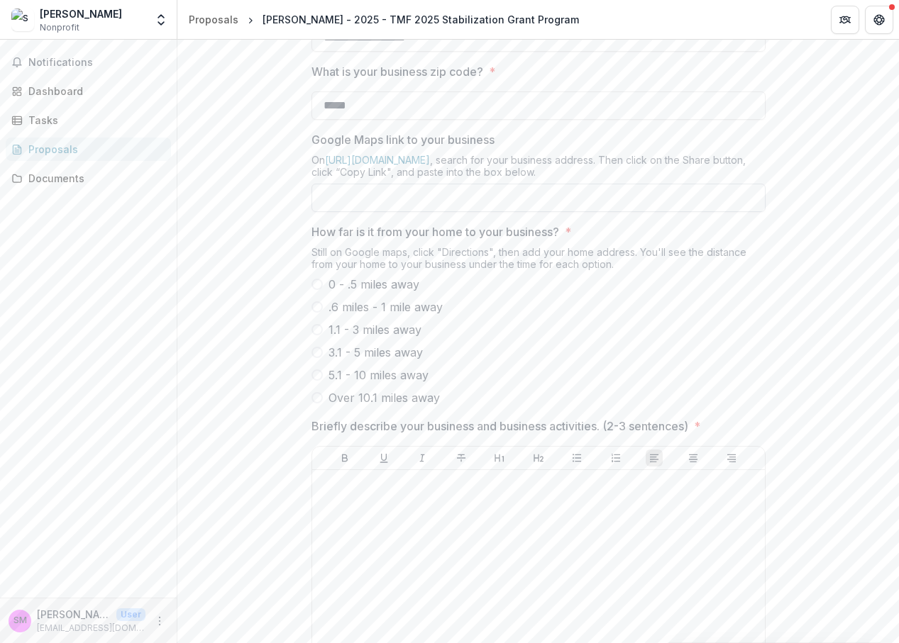
click at [587, 212] on input "Google Maps link to your business" at bounding box center [538, 198] width 454 height 28
paste input "**********"
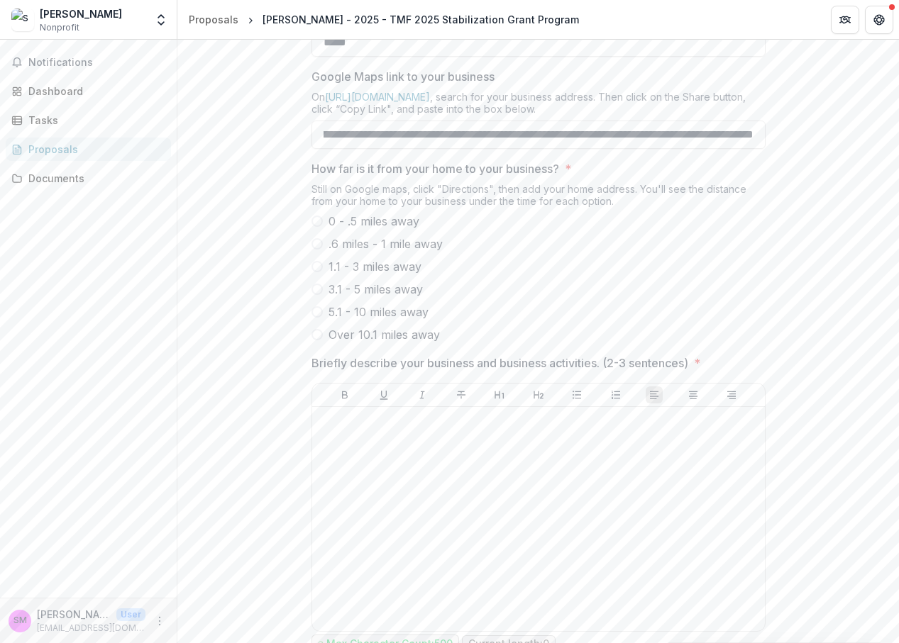
type input "**********"
click at [314, 227] on span at bounding box center [316, 221] width 11 height 11
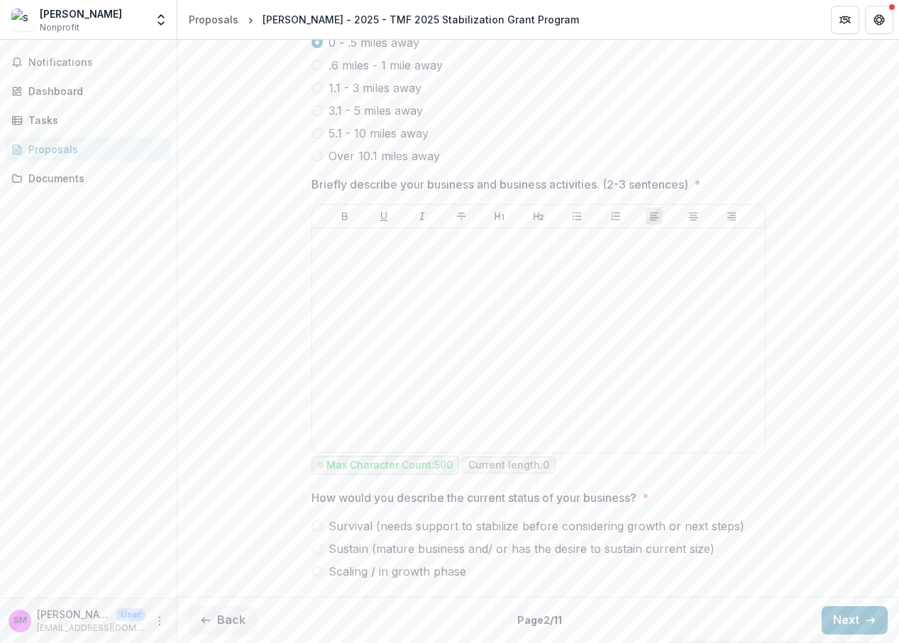
scroll to position [649, 0]
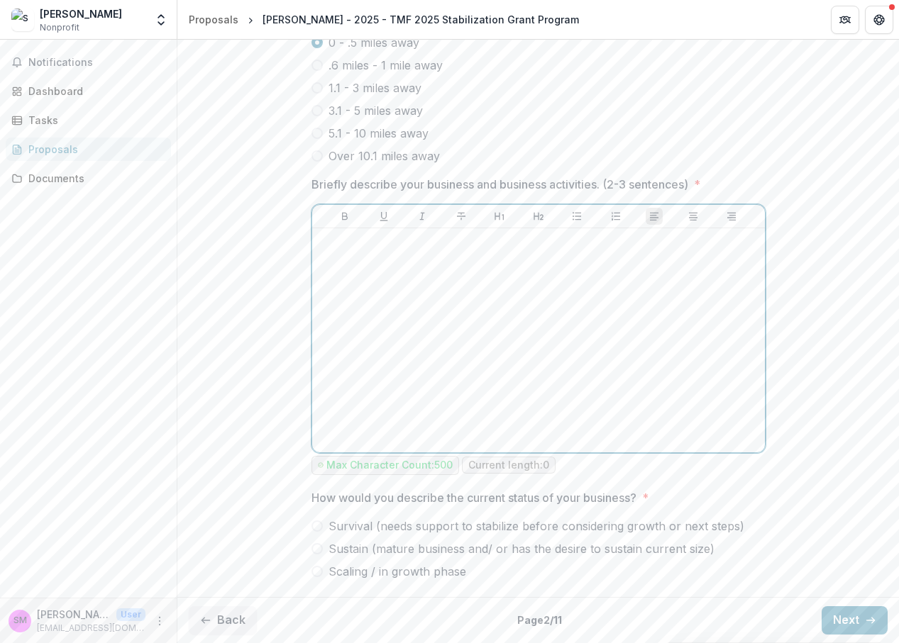
click at [477, 328] on div at bounding box center [538, 340] width 441 height 213
click at [459, 265] on p "**********" at bounding box center [538, 249] width 441 height 31
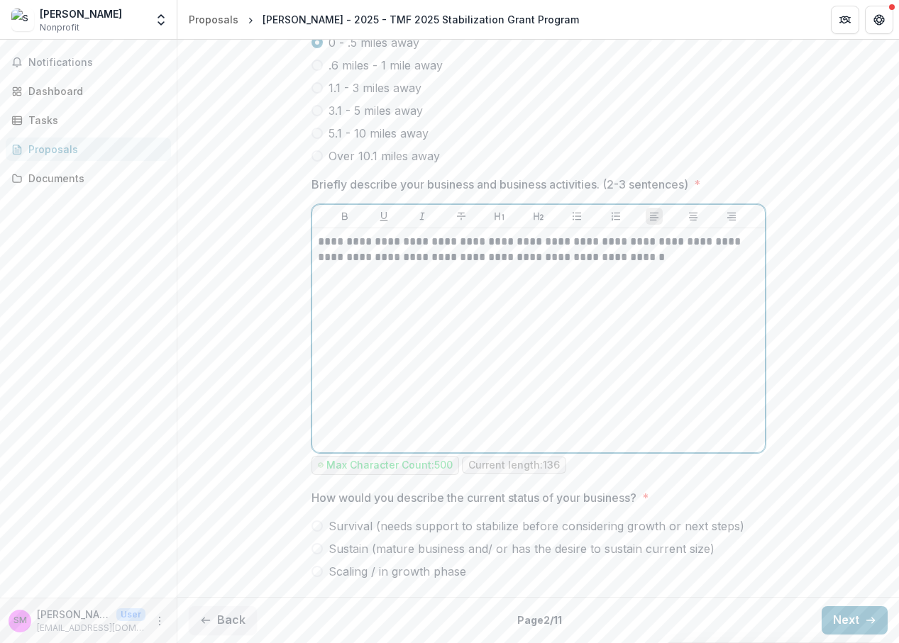
scroll to position [697, 0]
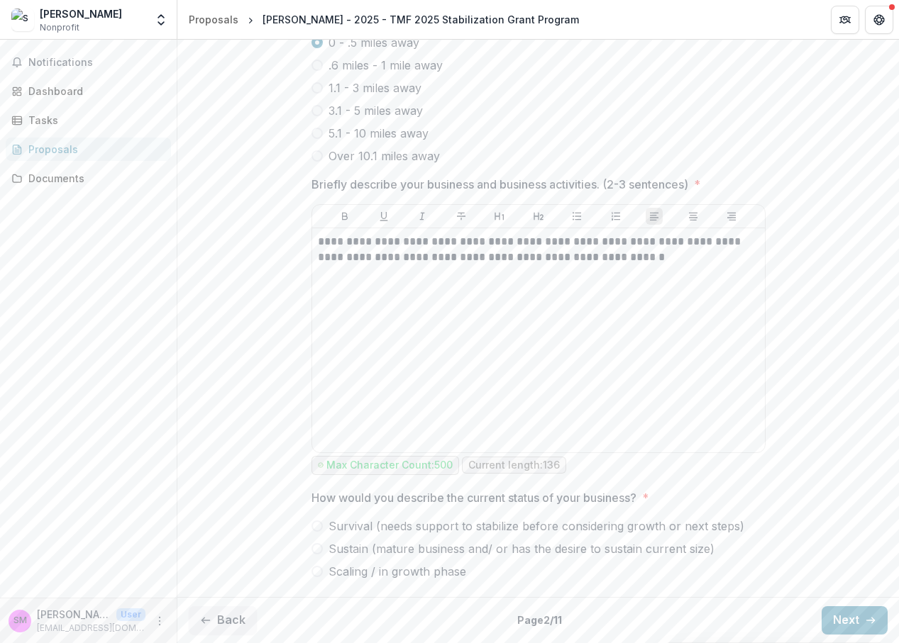
click at [324, 516] on div at bounding box center [538, 515] width 454 height 6
click at [320, 526] on span at bounding box center [316, 526] width 11 height 11
click at [849, 619] on button "Next" at bounding box center [855, 621] width 66 height 28
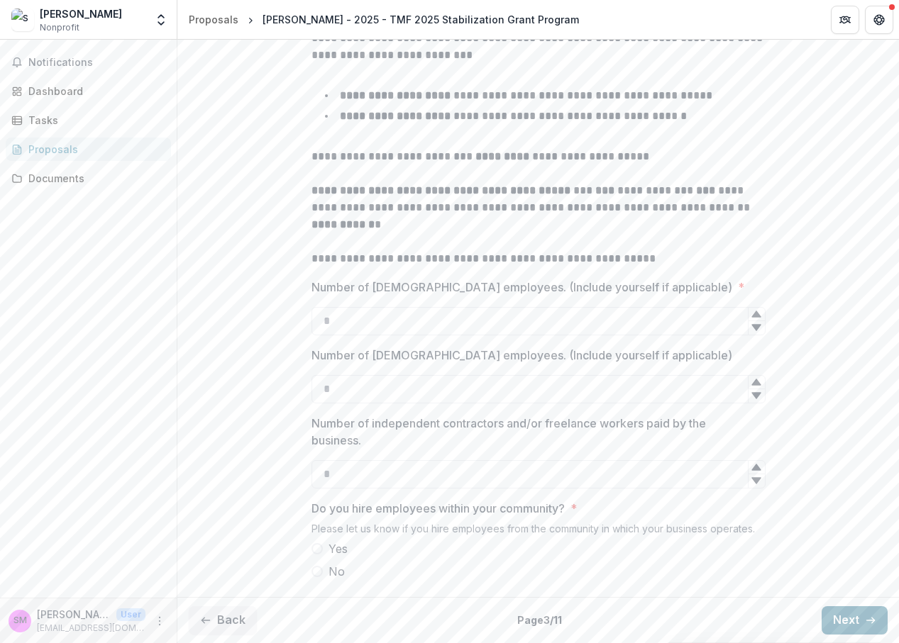
scroll to position [358, 0]
click at [660, 322] on input "Number of FULL-TIME employees. (Include yourself if applicable) *" at bounding box center [538, 321] width 454 height 28
type input "*"
click at [675, 362] on label "Number of PART-TIME employees. (Include yourself if applicable)" at bounding box center [534, 355] width 446 height 17
click at [675, 375] on input "Number of PART-TIME employees. (Include yourself if applicable)" at bounding box center [538, 389] width 454 height 28
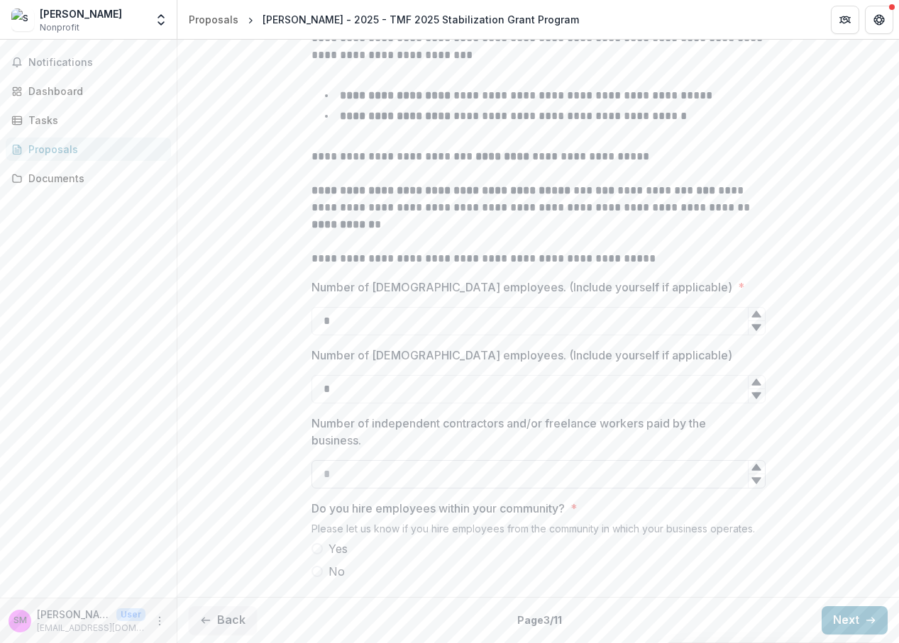
type input "*"
click at [589, 465] on input "Number of independent contractors and/or freelance workers paid by the business." at bounding box center [538, 474] width 454 height 28
type input "*"
click at [317, 547] on span at bounding box center [316, 548] width 11 height 11
click at [827, 614] on button "Next" at bounding box center [855, 621] width 66 height 28
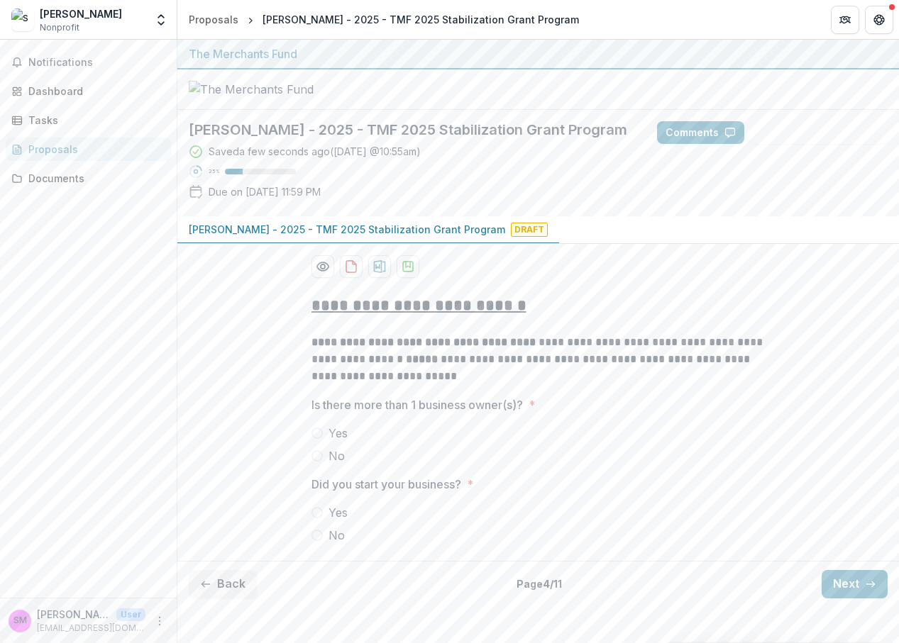
scroll to position [18, 0]
click at [314, 462] on span at bounding box center [316, 455] width 11 height 11
click at [314, 519] on span at bounding box center [316, 512] width 11 height 11
click at [841, 599] on button "Next" at bounding box center [855, 584] width 66 height 28
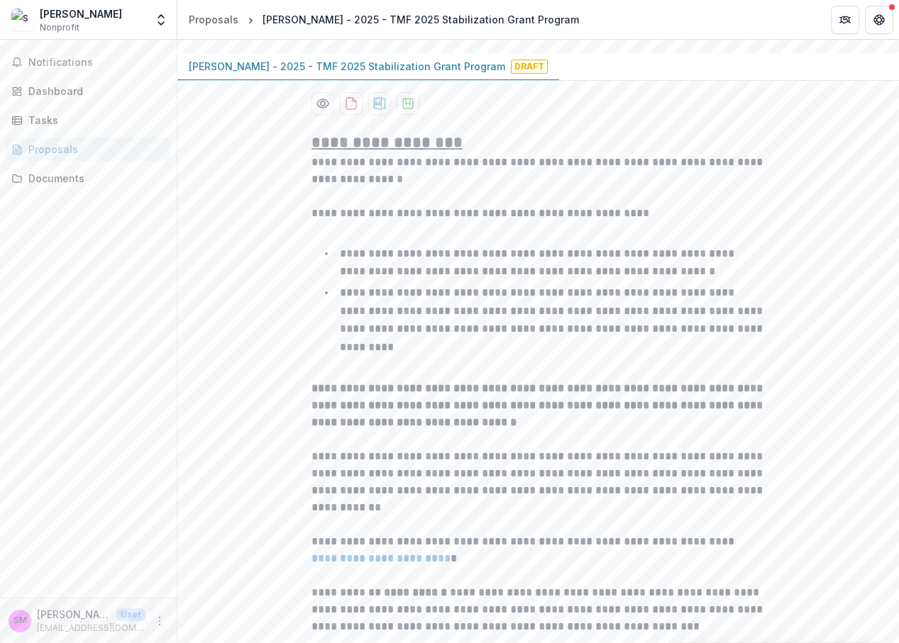
scroll to position [216, 0]
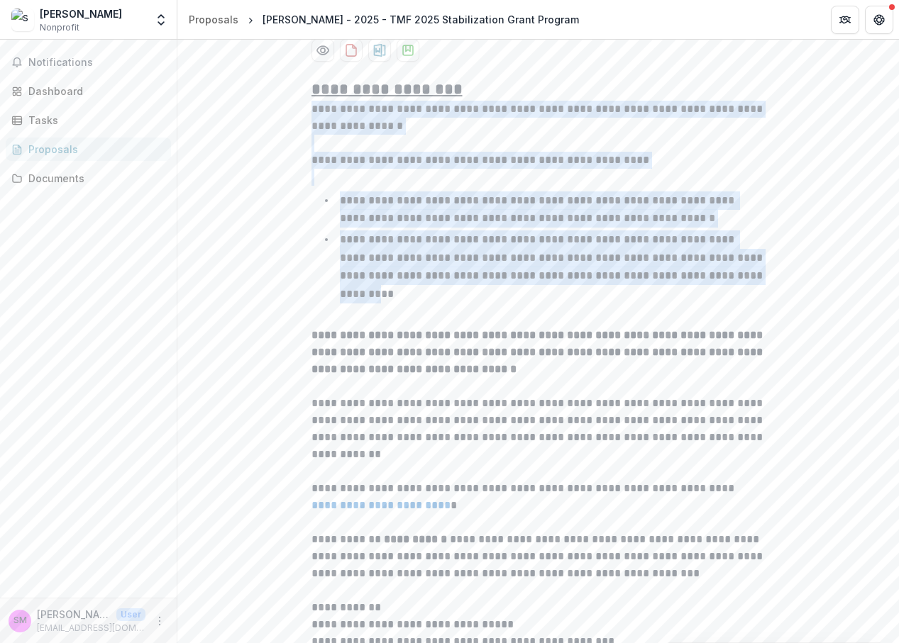
drag, startPoint x: 302, startPoint y: 158, endPoint x: 414, endPoint y: 356, distance: 227.5
copy div "**********"
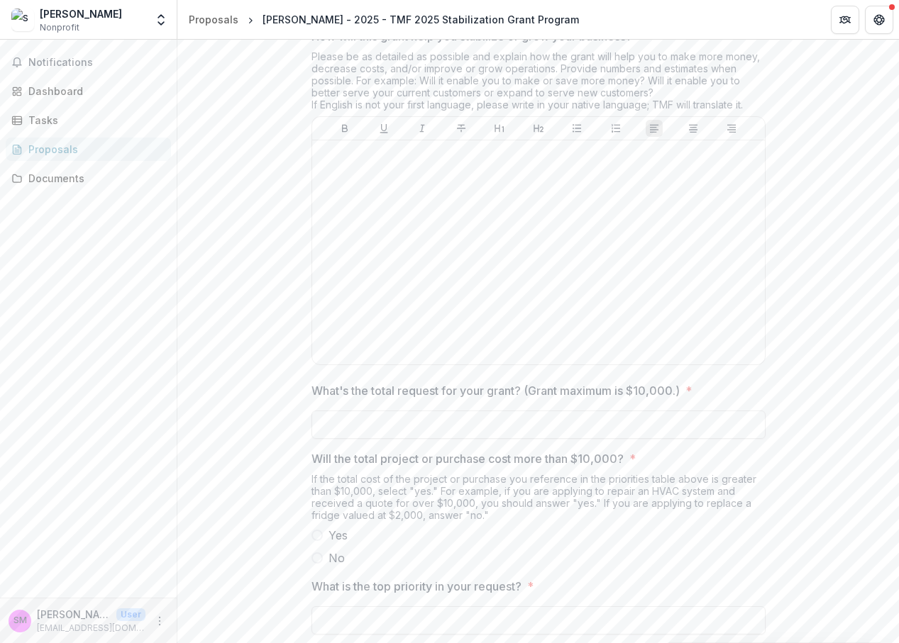
scroll to position [891, 0]
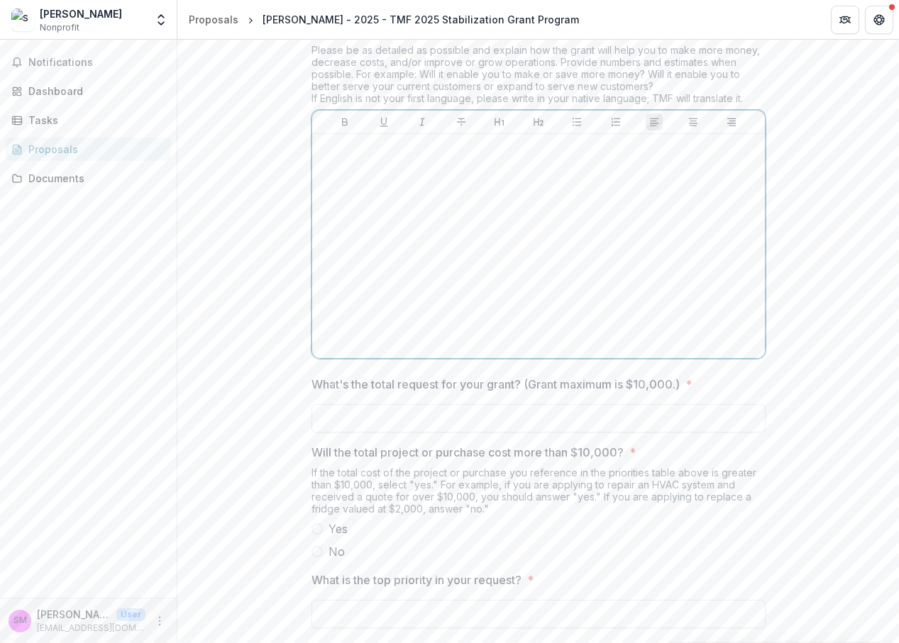
click at [404, 282] on div at bounding box center [538, 246] width 441 height 213
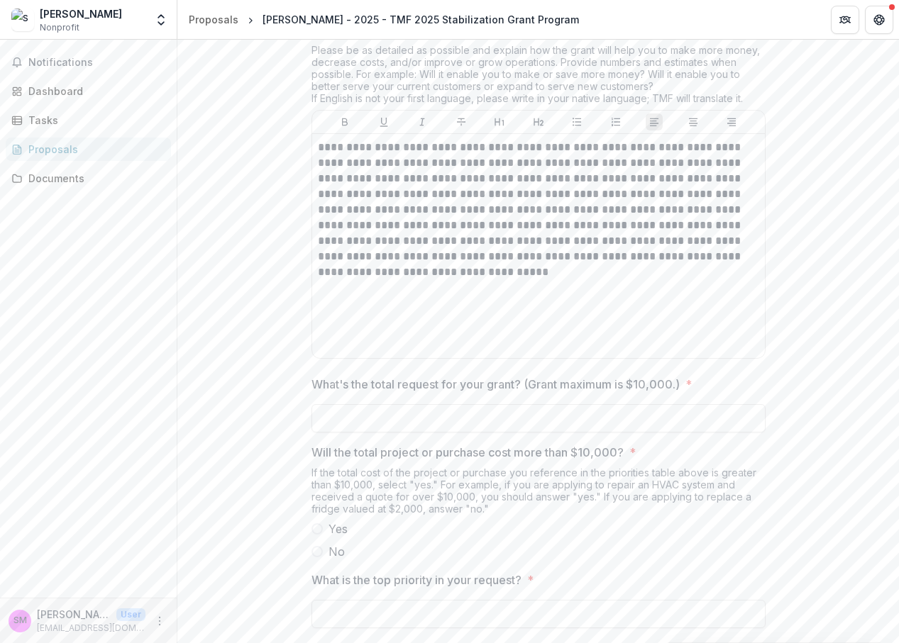
click at [463, 110] on div "Please be as detailed as possible and explain how the grant will help you to ma…" at bounding box center [538, 77] width 454 height 66
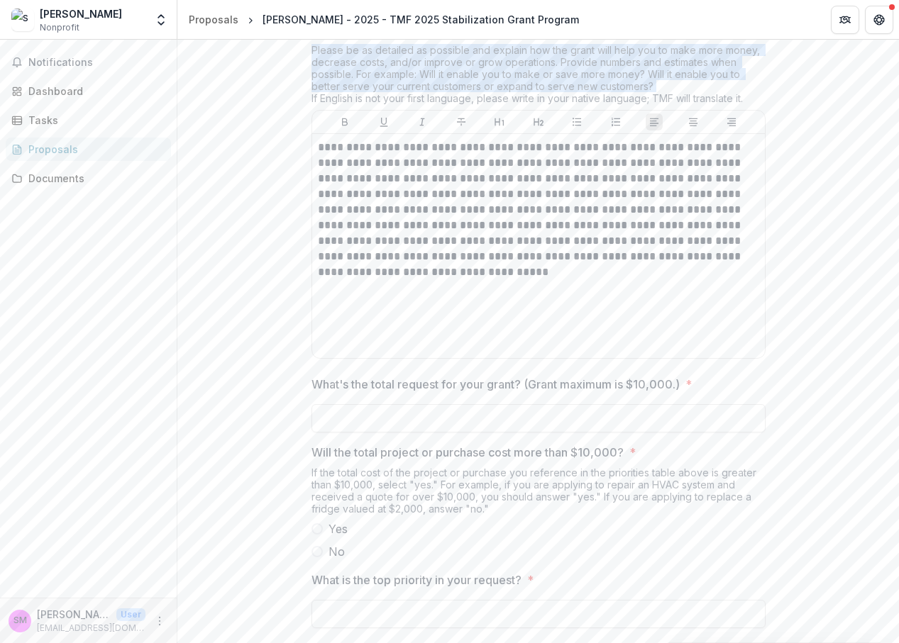
click at [463, 110] on div "Please be as detailed as possible and explain how the grant will help you to ma…" at bounding box center [538, 77] width 454 height 66
click at [452, 110] on div "Please be as detailed as possible and explain how the grant will help you to ma…" at bounding box center [538, 77] width 454 height 66
drag, startPoint x: 649, startPoint y: 137, endPoint x: 553, endPoint y: 96, distance: 104.9
click at [553, 96] on div "How will this grant help you stabilize or grow your business? * Please be as de…" at bounding box center [538, 192] width 454 height 343
copy div "Please be as detailed as possible and explain how the grant will help you to ma…"
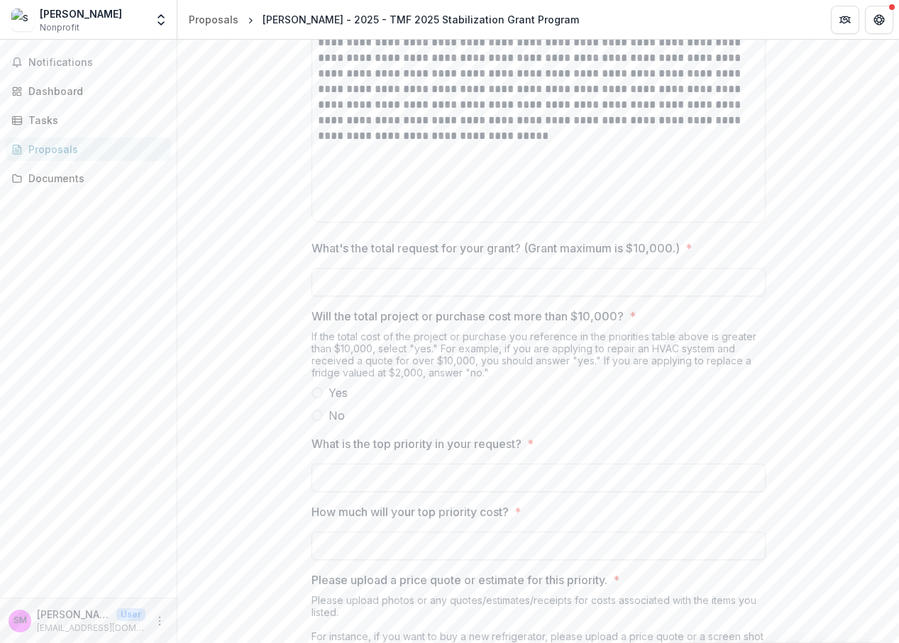
scroll to position [924, 0]
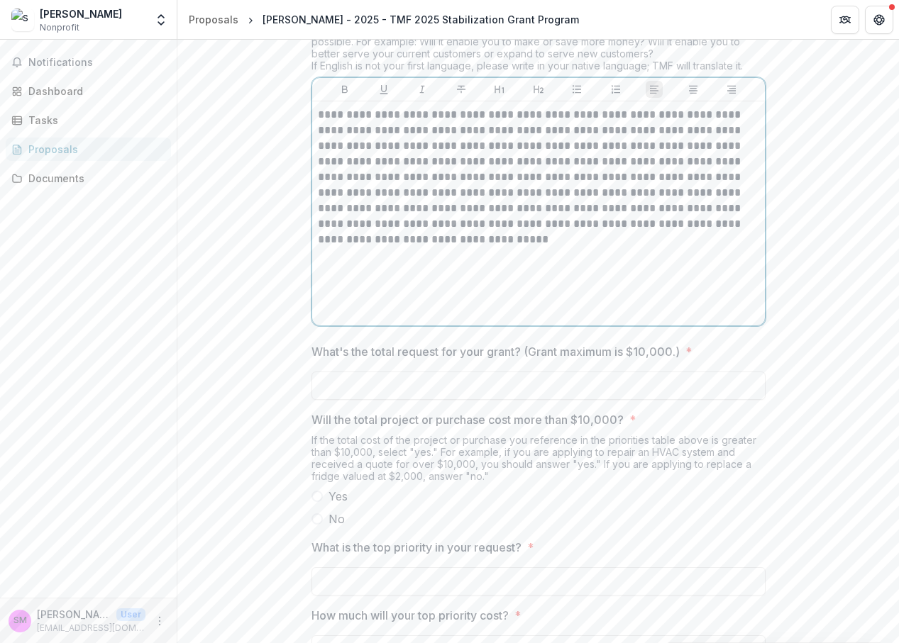
click at [402, 214] on p "**********" at bounding box center [538, 177] width 441 height 140
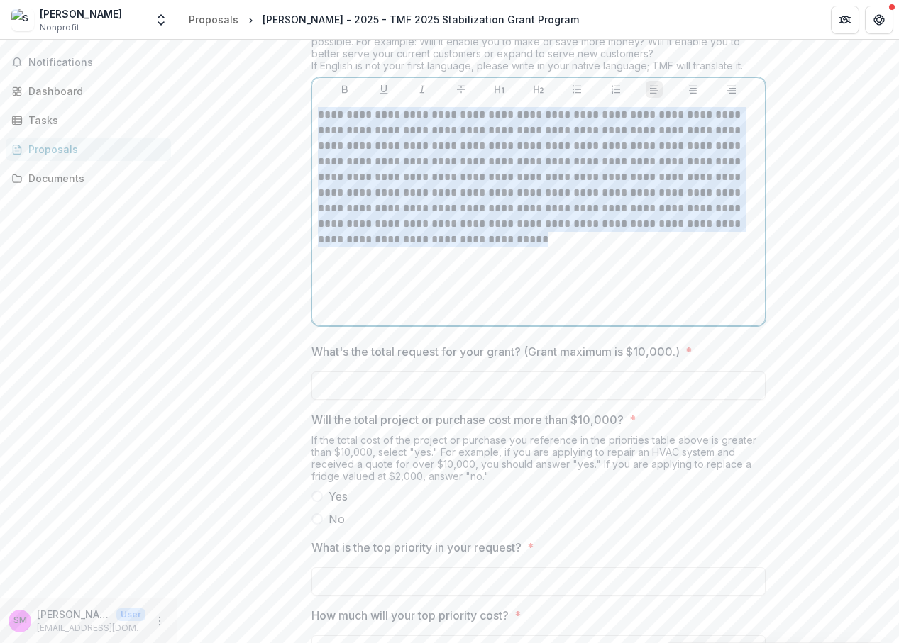
click at [402, 214] on p "**********" at bounding box center [538, 177] width 441 height 140
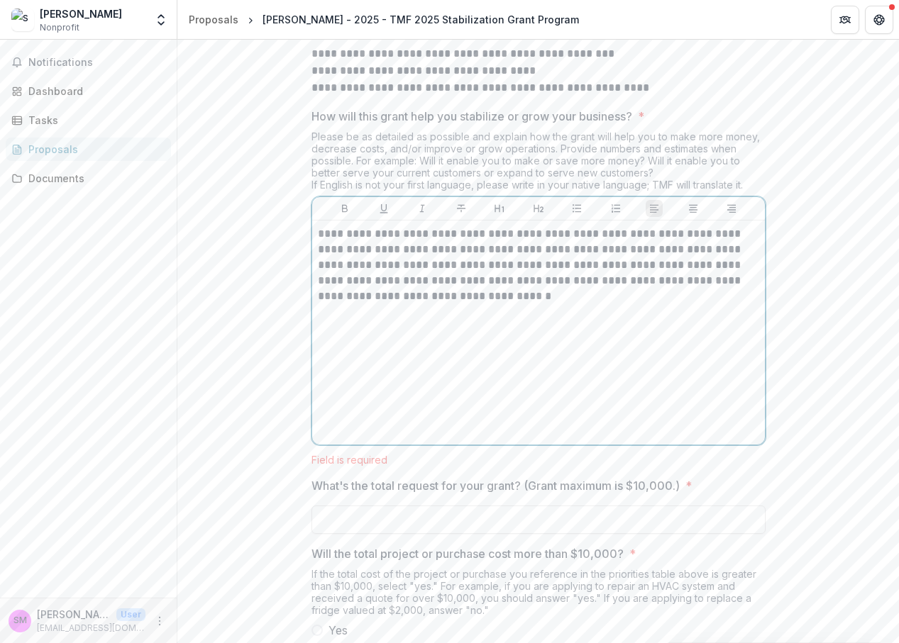
scroll to position [900, 0]
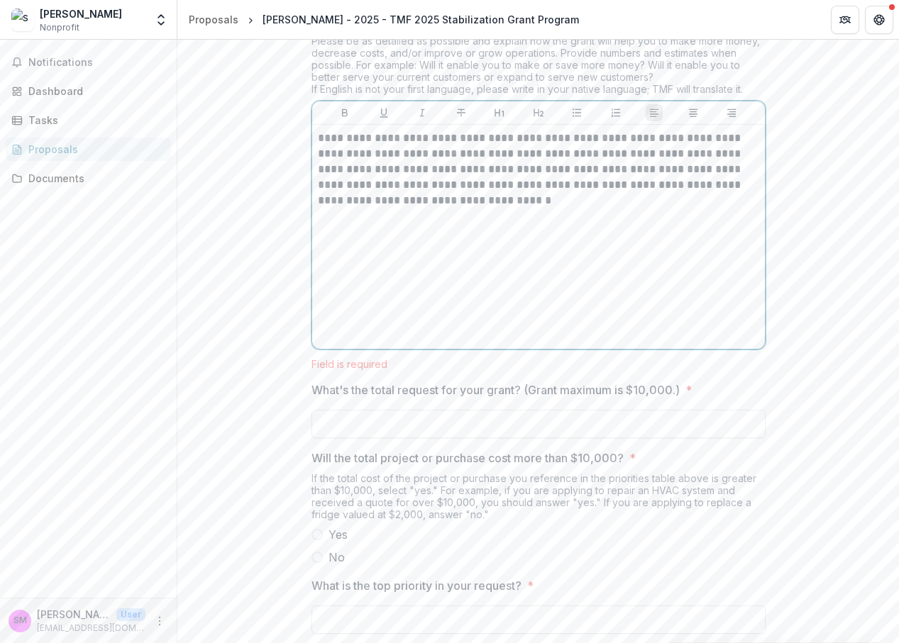
click at [516, 209] on p "**********" at bounding box center [538, 170] width 441 height 78
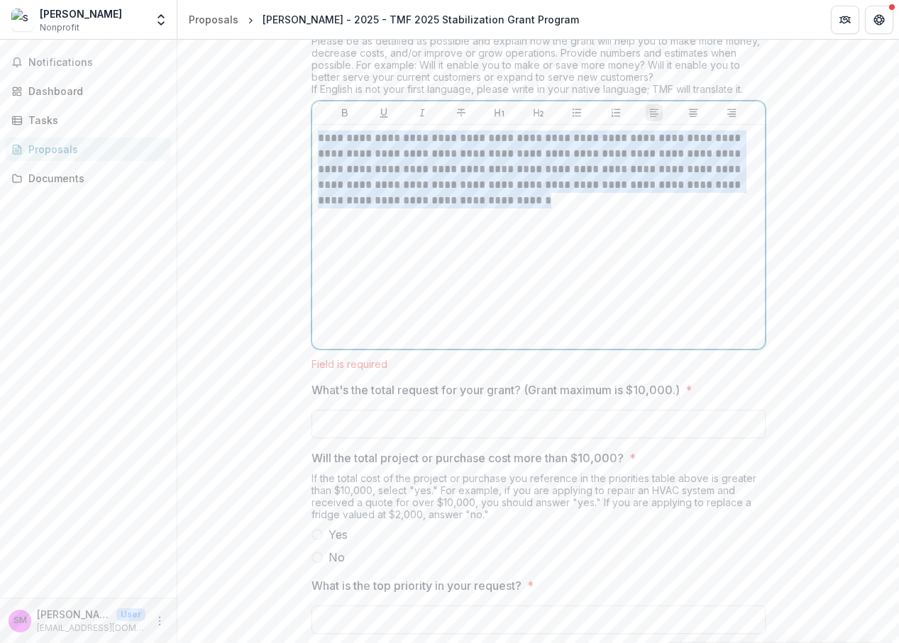
click at [516, 209] on p "**********" at bounding box center [538, 170] width 441 height 78
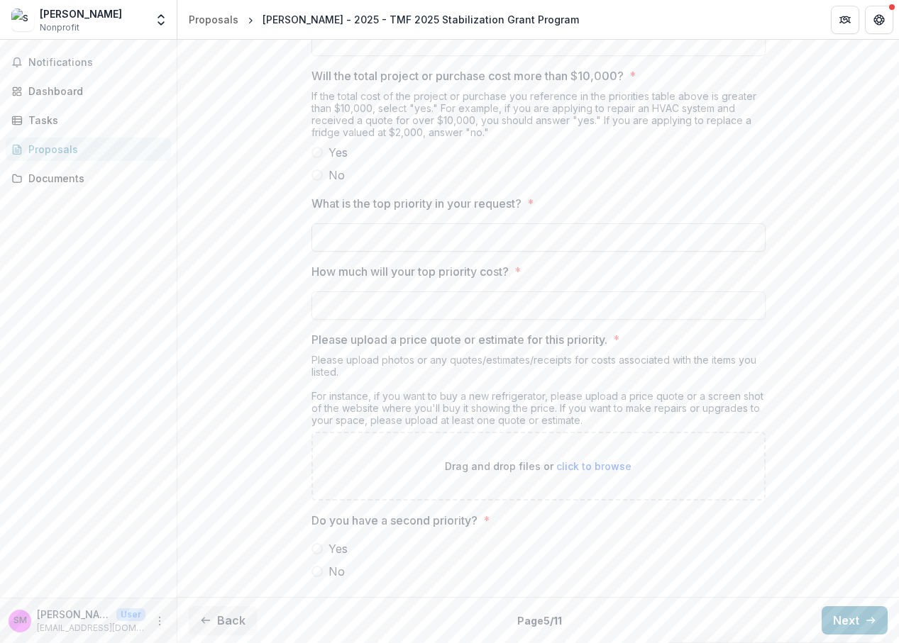
scroll to position [1808, 0]
click at [372, 234] on input "What is the top priority in your request? *" at bounding box center [538, 237] width 454 height 28
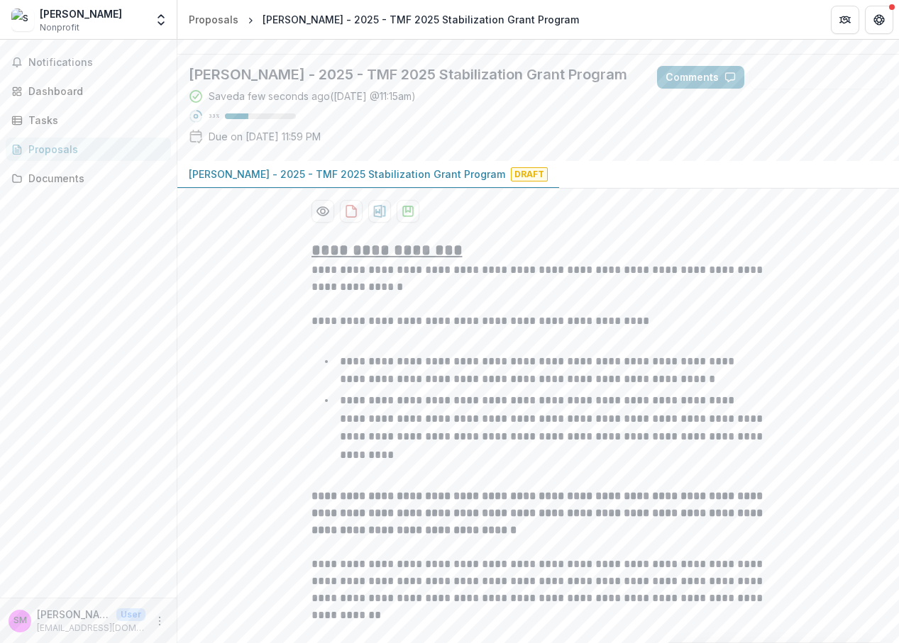
scroll to position [0, 0]
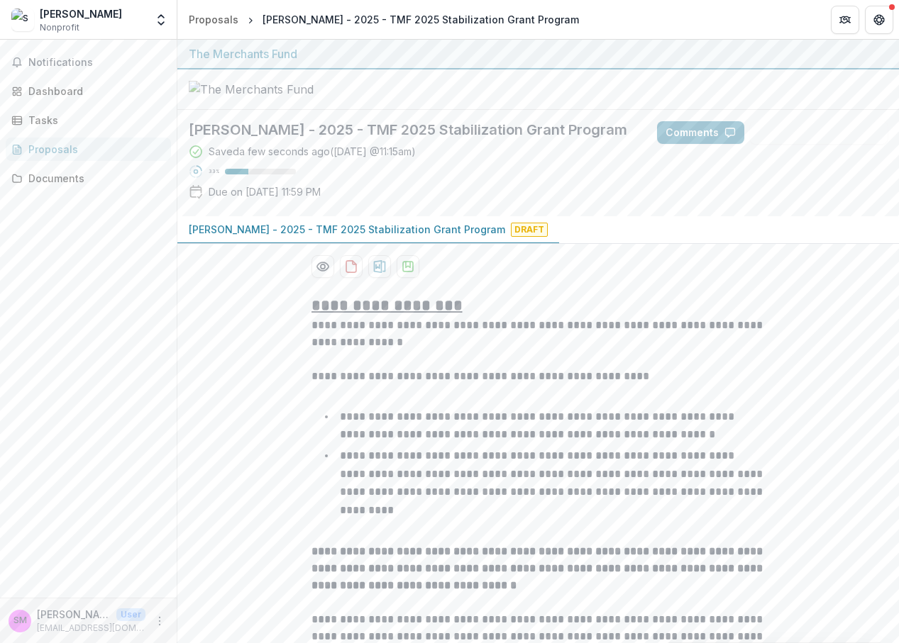
click at [581, 351] on p "**********" at bounding box center [538, 334] width 454 height 34
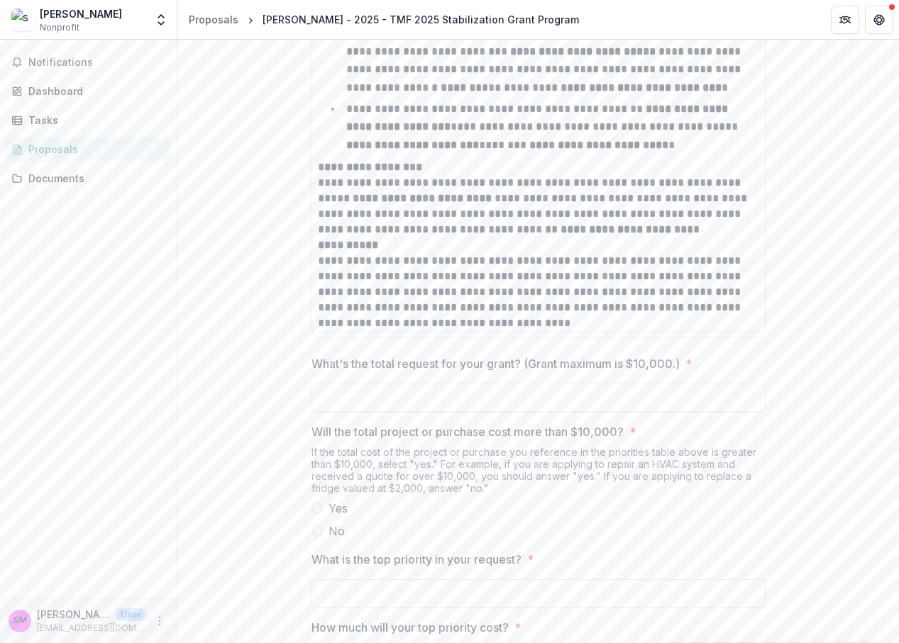
scroll to position [1808, 0]
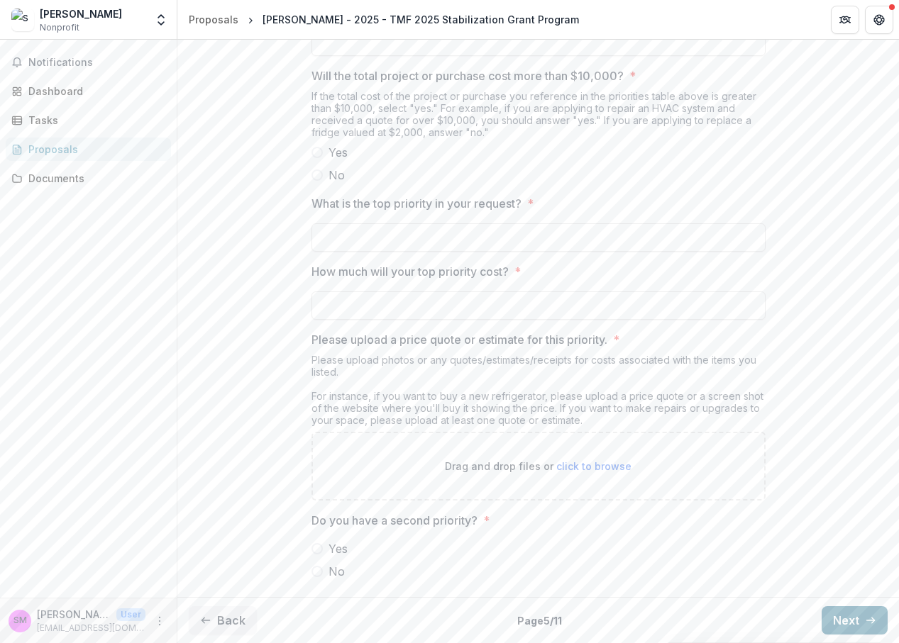
click at [824, 618] on button "Next" at bounding box center [855, 621] width 66 height 28
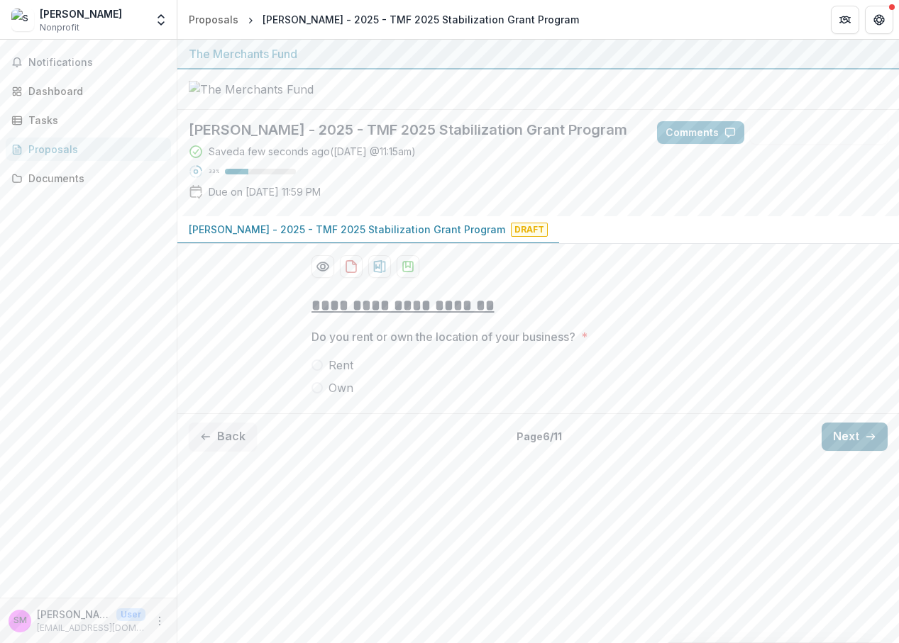
scroll to position [0, 0]
click at [318, 371] on span at bounding box center [316, 365] width 11 height 11
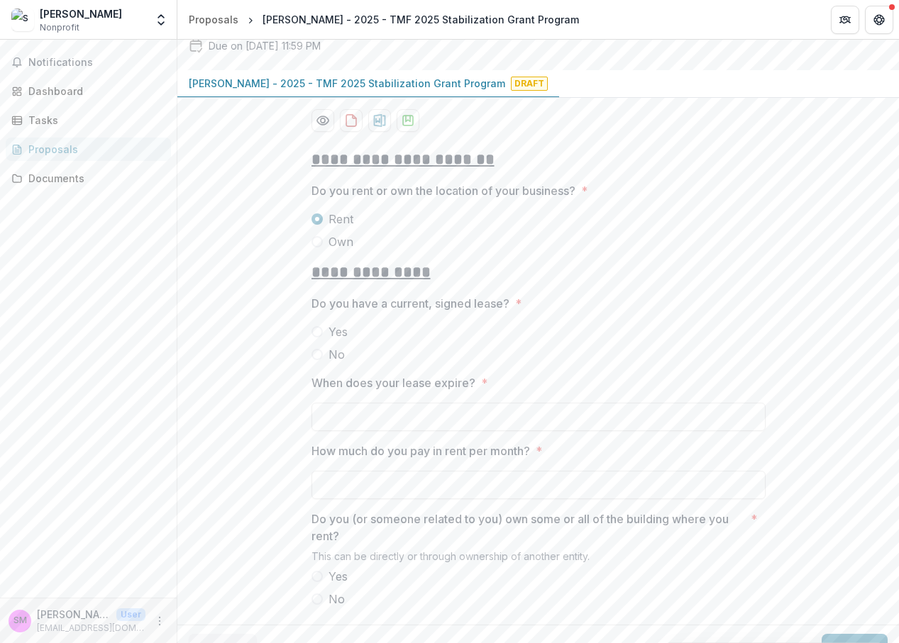
scroll to position [174, 0]
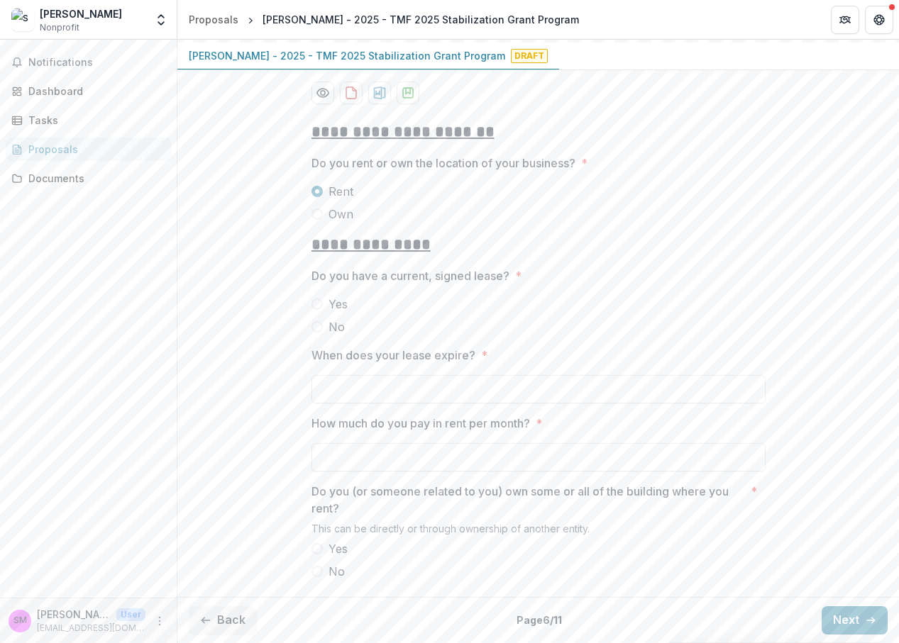
click at [315, 310] on span at bounding box center [316, 304] width 11 height 11
click at [391, 459] on input "How much do you pay in rent per month? *" at bounding box center [538, 457] width 454 height 28
type input "****"
click at [470, 552] on label "Yes" at bounding box center [538, 549] width 454 height 17
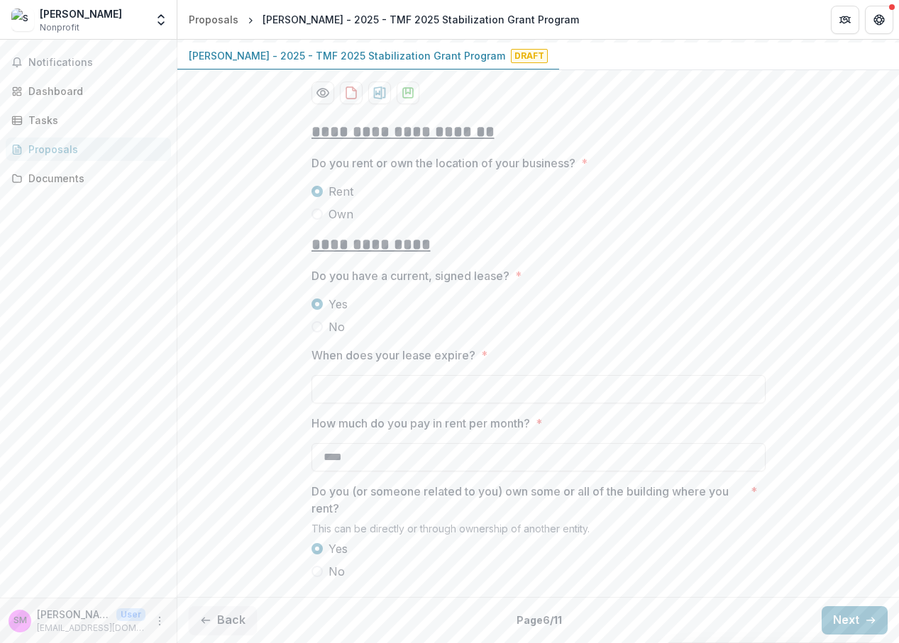
click at [316, 573] on span at bounding box center [316, 571] width 11 height 11
click at [851, 629] on button "Next" at bounding box center [855, 621] width 66 height 28
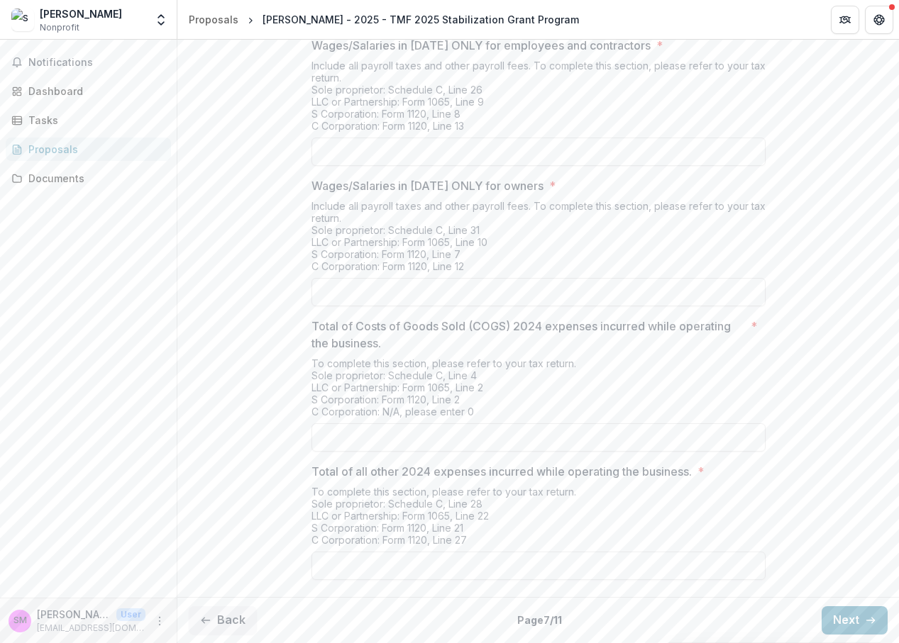
scroll to position [491, 0]
click at [865, 618] on icon "button" at bounding box center [870, 620] width 11 height 11
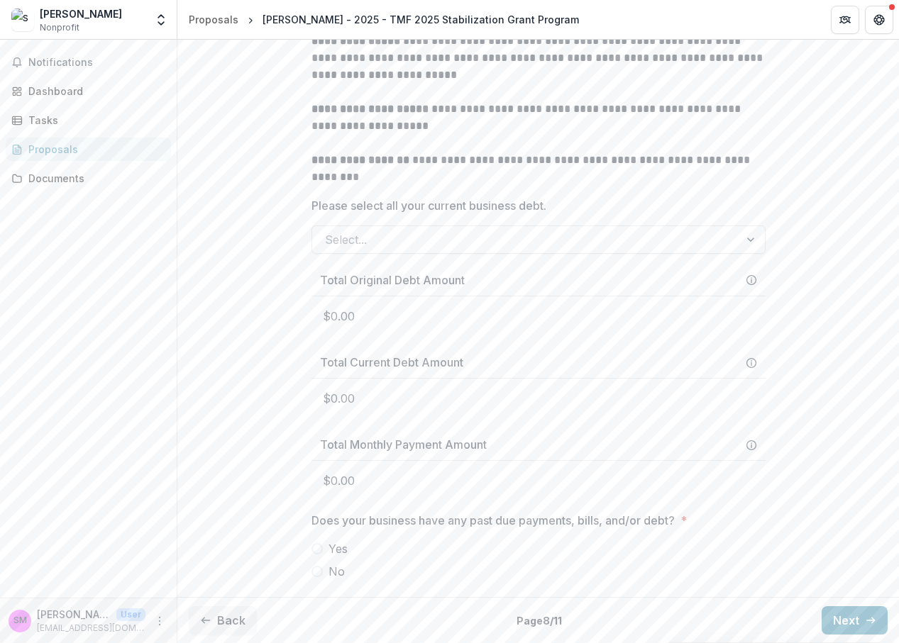
scroll to position [534, 0]
click at [846, 616] on button "Next" at bounding box center [855, 621] width 66 height 28
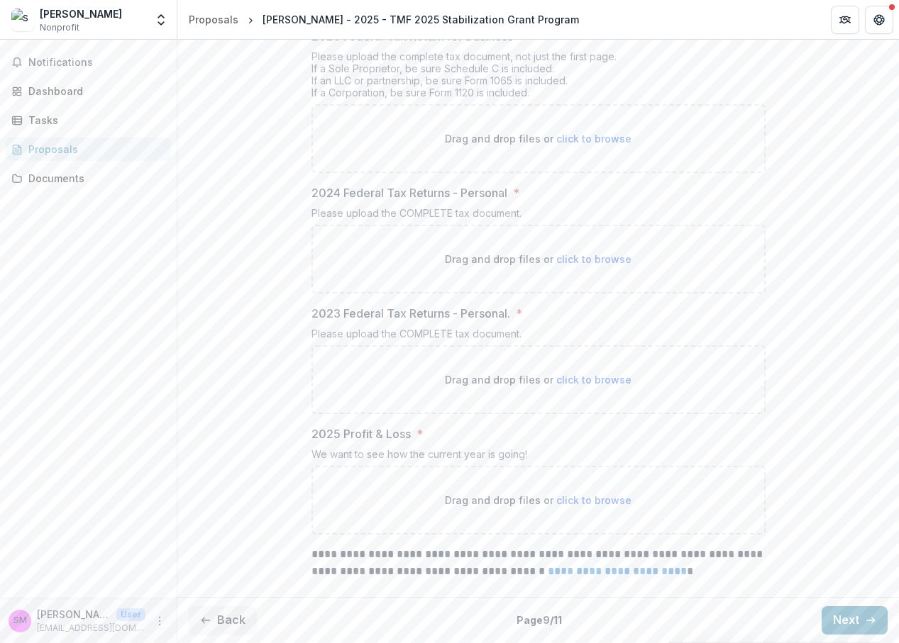
scroll to position [680, 0]
click at [840, 618] on button "Next" at bounding box center [855, 621] width 66 height 28
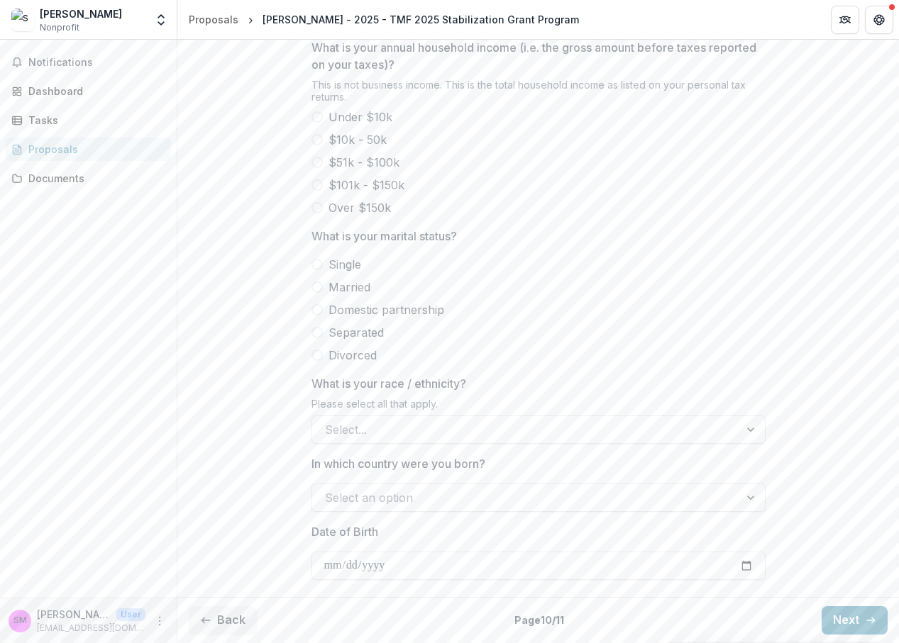
scroll to position [644, 0]
click at [316, 265] on span at bounding box center [316, 264] width 11 height 11
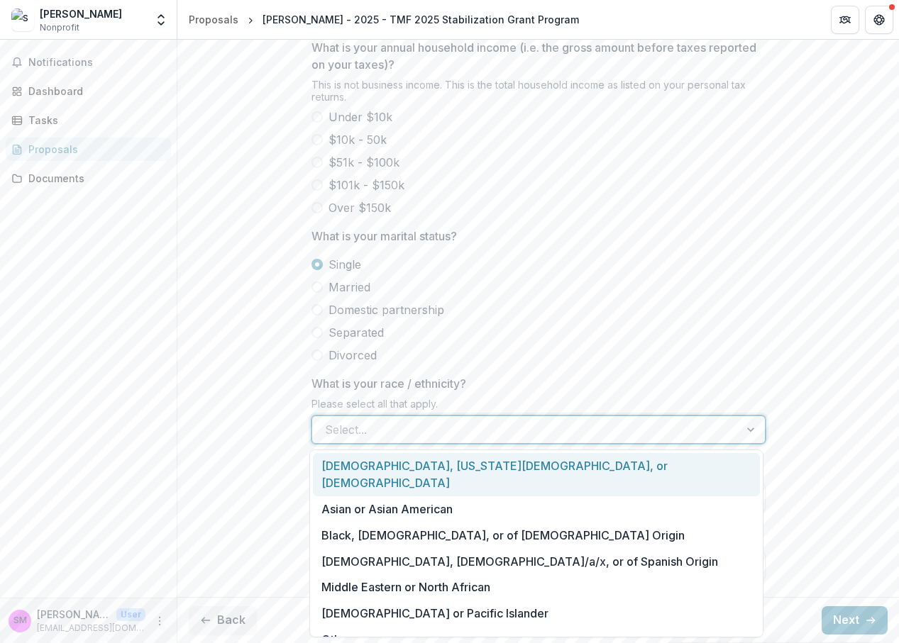
click at [392, 431] on div at bounding box center [526, 430] width 402 height 20
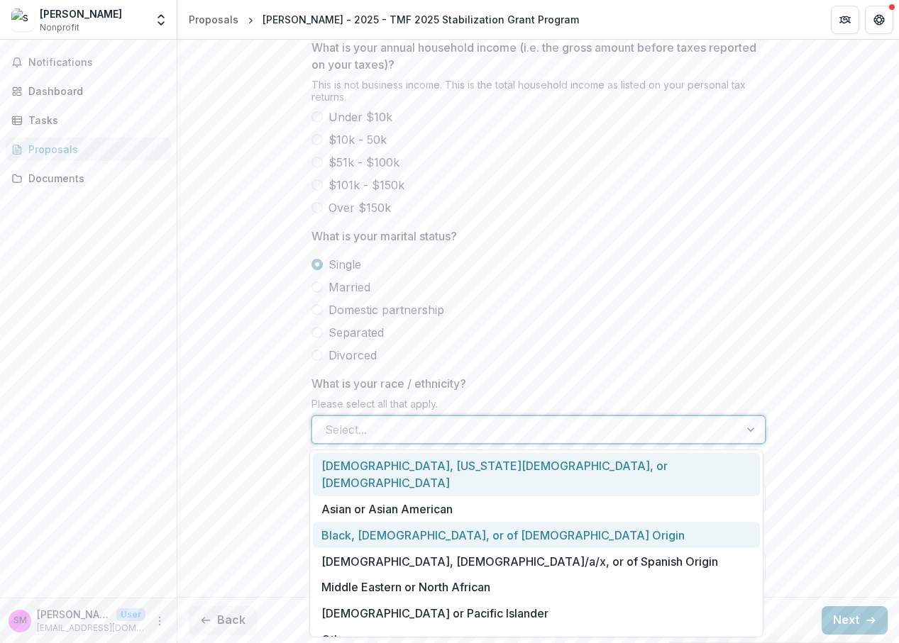
click at [392, 522] on div "Black, African-American, or of African Origin" at bounding box center [536, 535] width 447 height 26
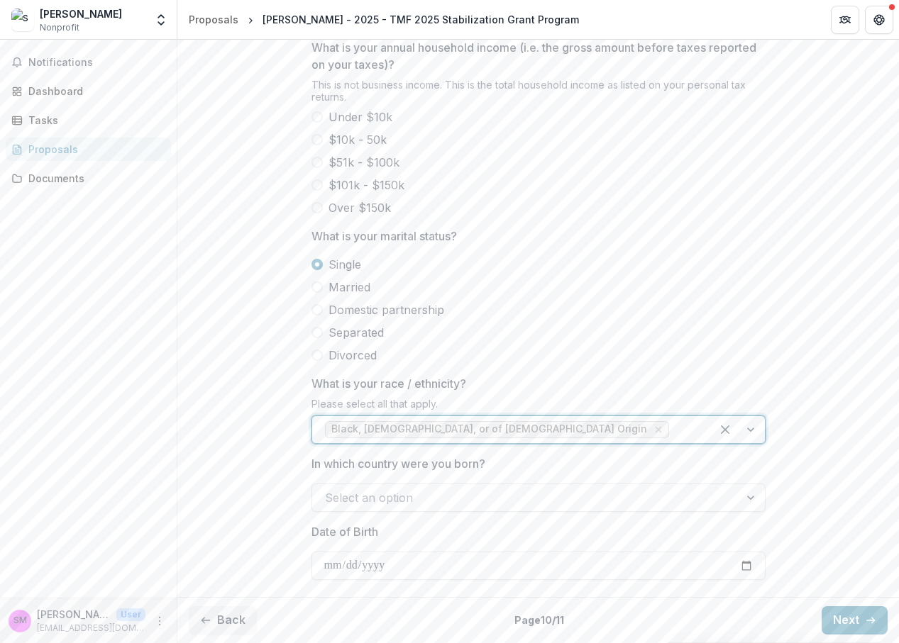
click at [392, 499] on div at bounding box center [526, 498] width 402 height 20
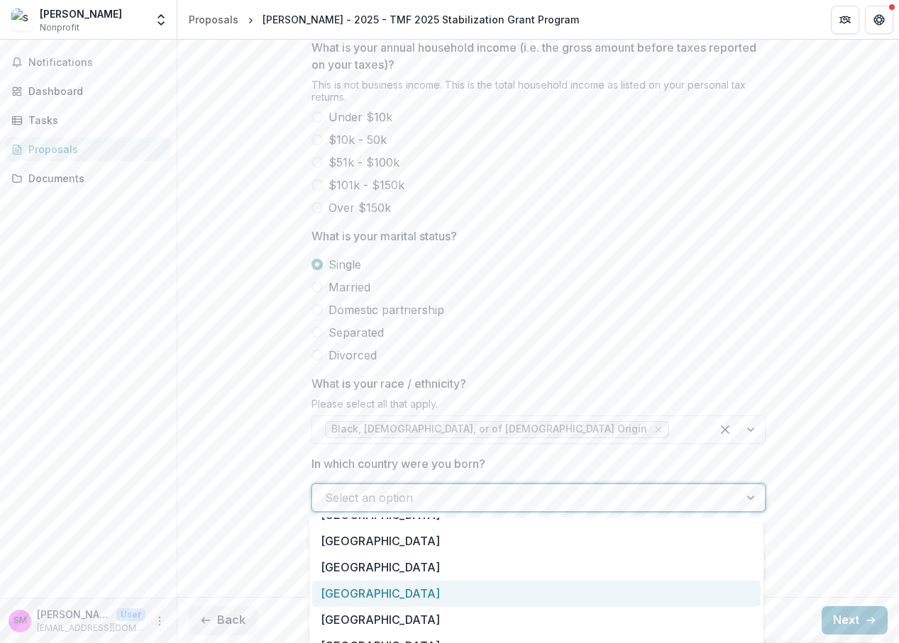
scroll to position [4932, 0]
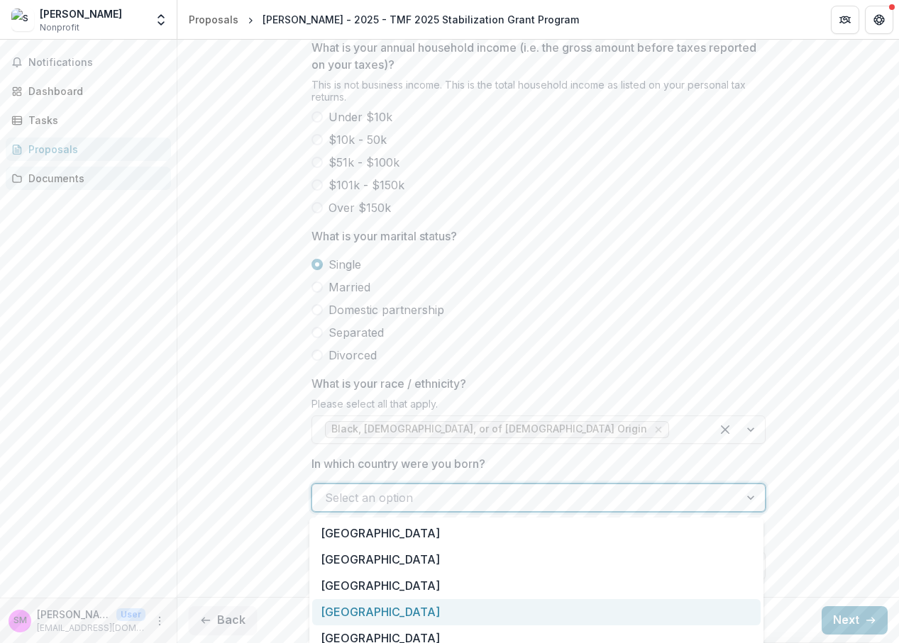
click at [84, 175] on div "Documents" at bounding box center [93, 178] width 131 height 15
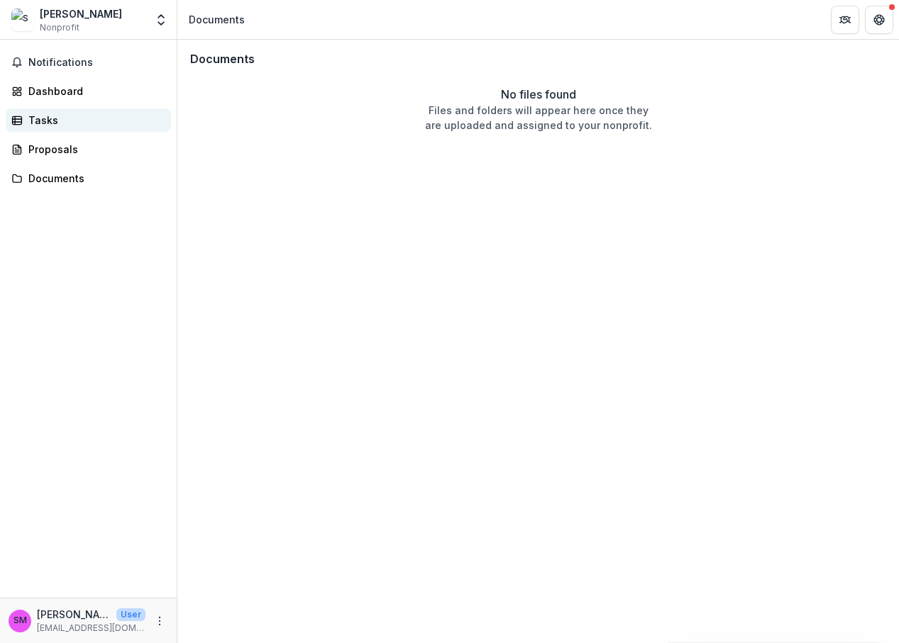
click at [71, 122] on div "Tasks" at bounding box center [93, 120] width 131 height 15
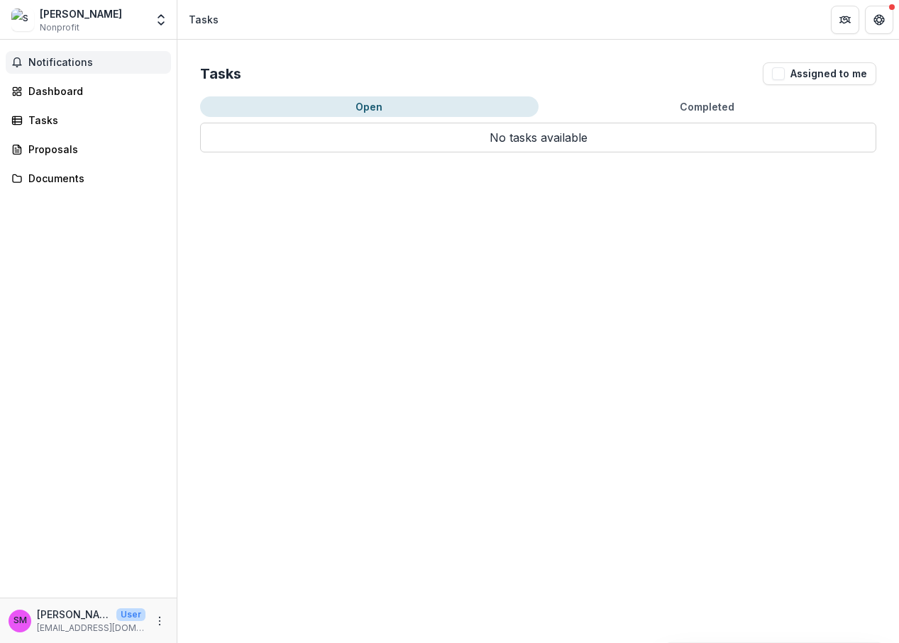
click at [76, 59] on span "Notifications" at bounding box center [96, 63] width 137 height 12
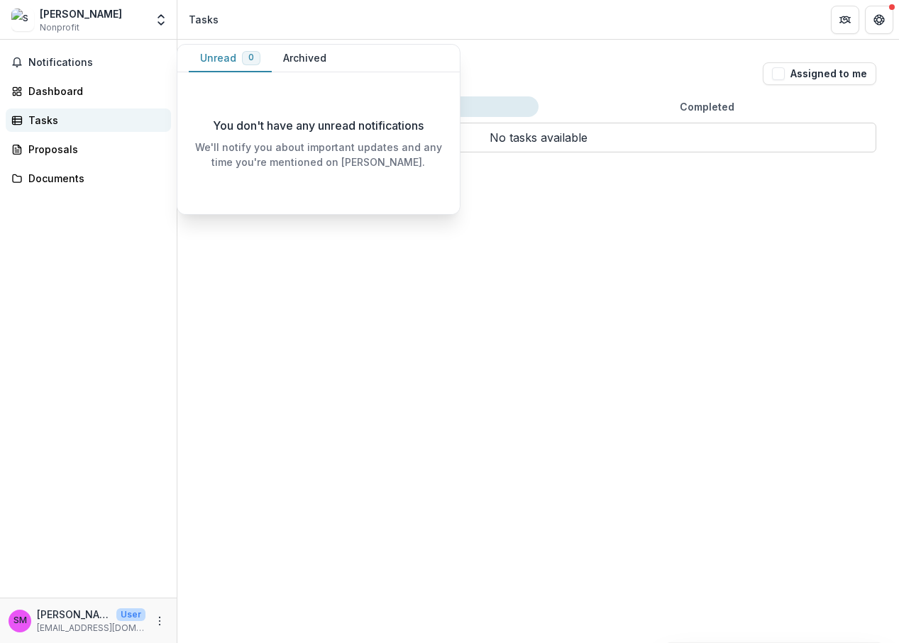
click at [76, 115] on div "Tasks" at bounding box center [93, 120] width 131 height 15
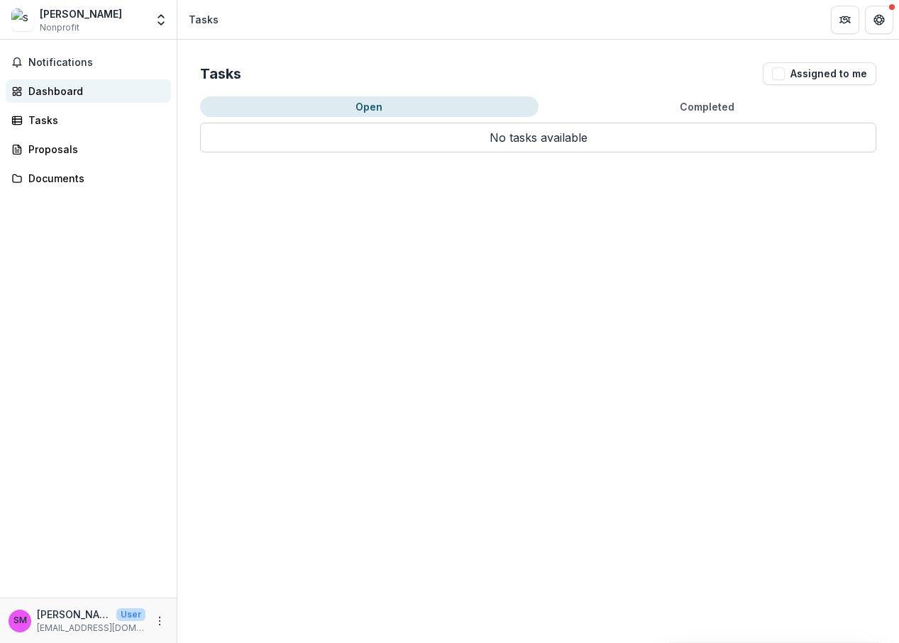
click at [91, 99] on link "Dashboard" at bounding box center [88, 90] width 165 height 23
